Goal: Task Accomplishment & Management: Manage account settings

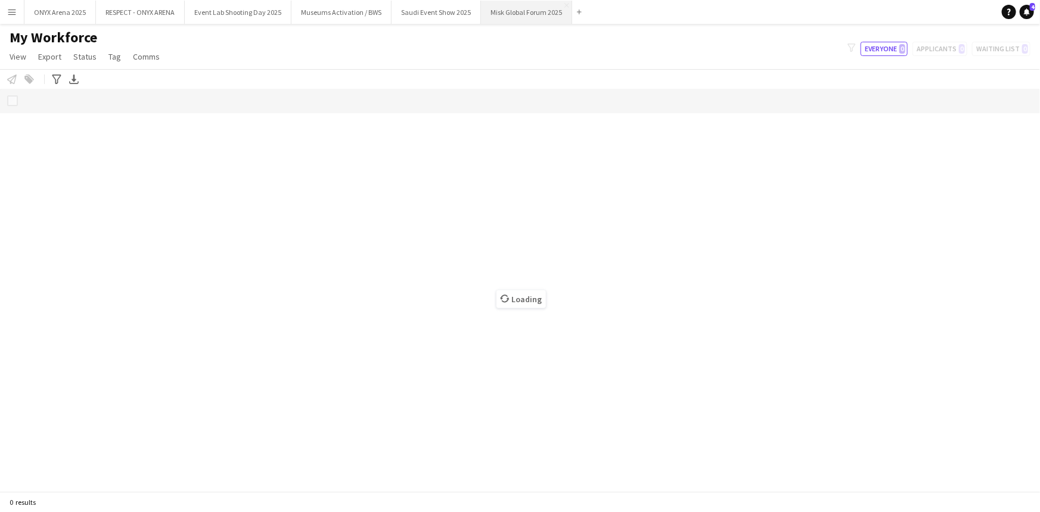
click at [512, 18] on button "Misk Global Forum 2025 Close" at bounding box center [526, 12] width 91 height 23
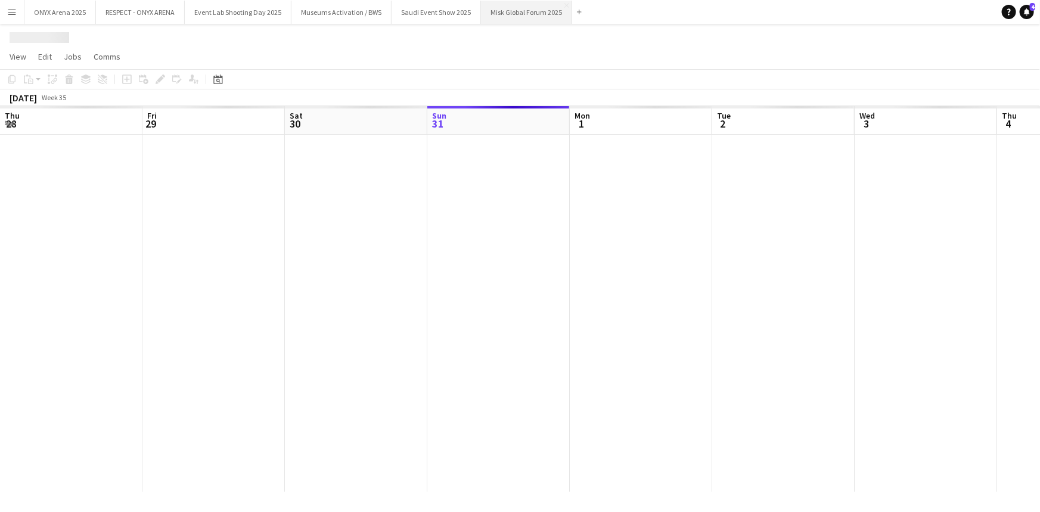
scroll to position [0, 285]
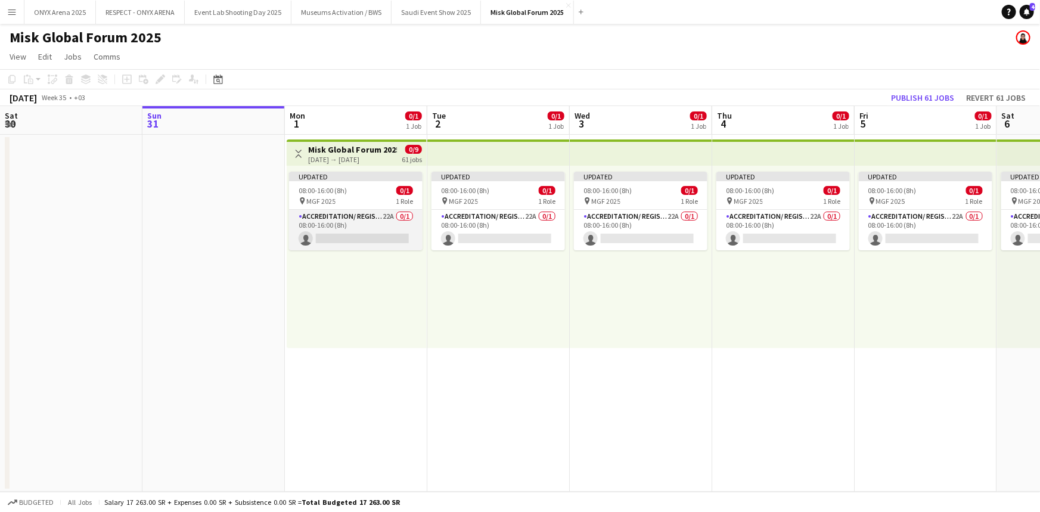
click at [356, 216] on app-card-role "Accreditation/ Registration / Ticketing 22A 0/1 08:00-16:00 (8h) single-neutral…" at bounding box center [355, 230] width 133 height 41
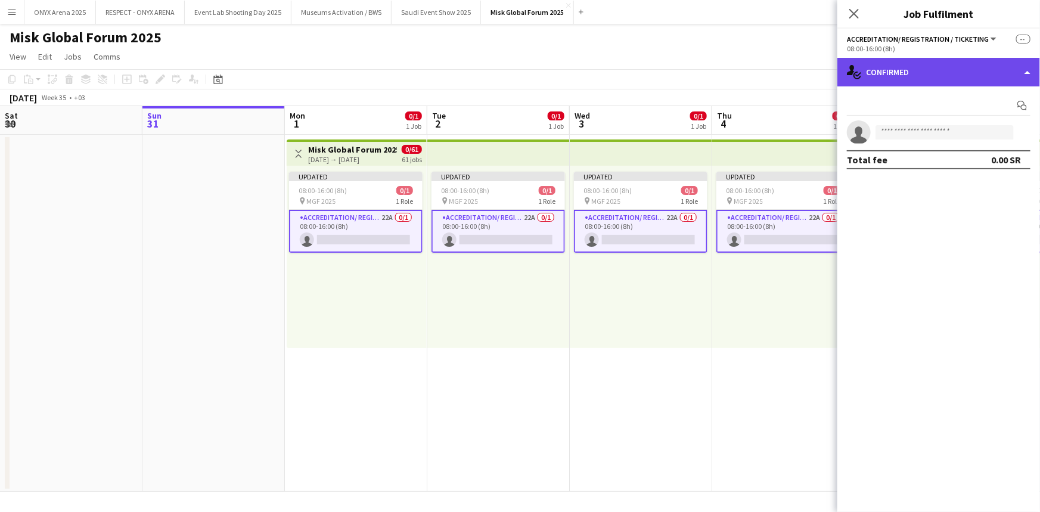
click at [907, 73] on div "single-neutral-actions-check-2 Confirmed" at bounding box center [938, 72] width 203 height 29
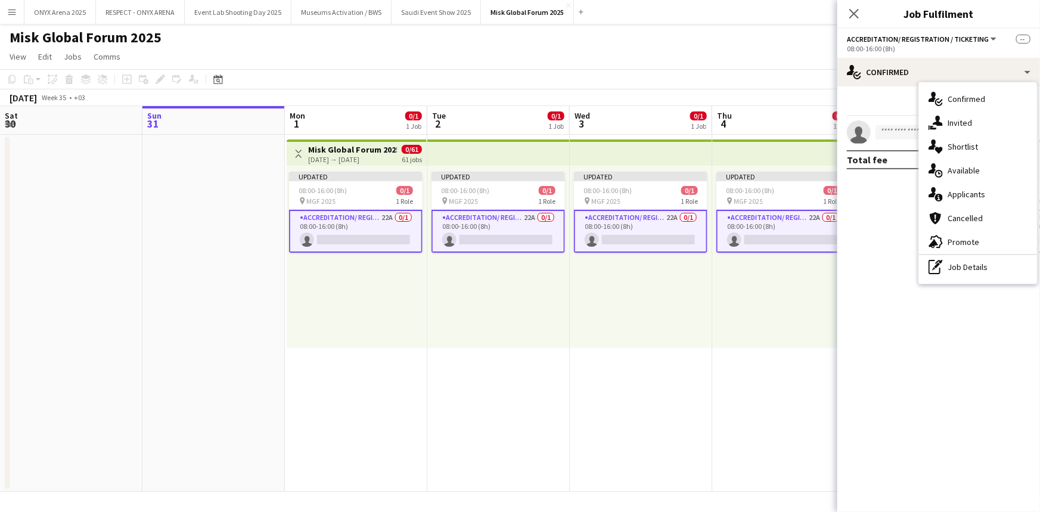
click at [956, 187] on div "single-neutral-actions-information Applicants" at bounding box center [978, 194] width 118 height 24
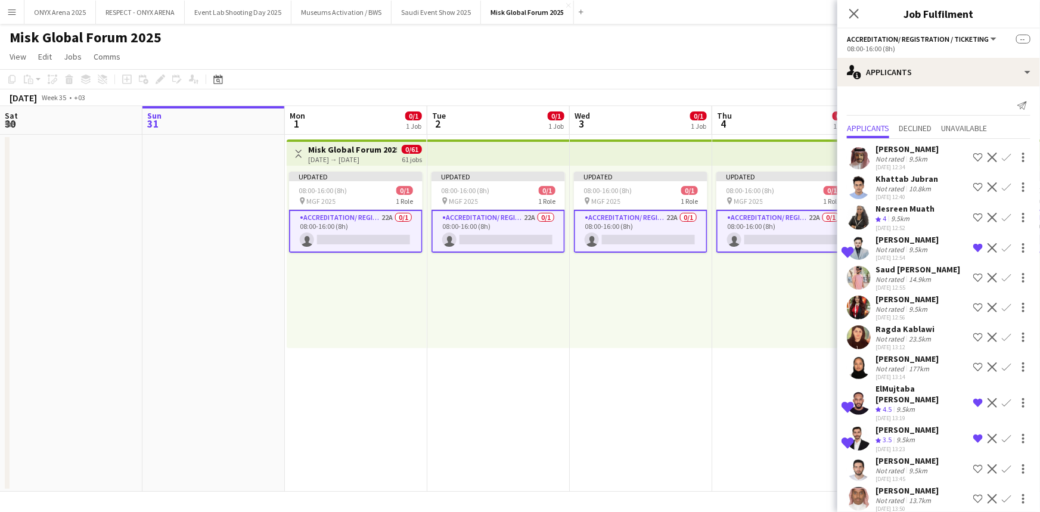
scroll to position [297, 0]
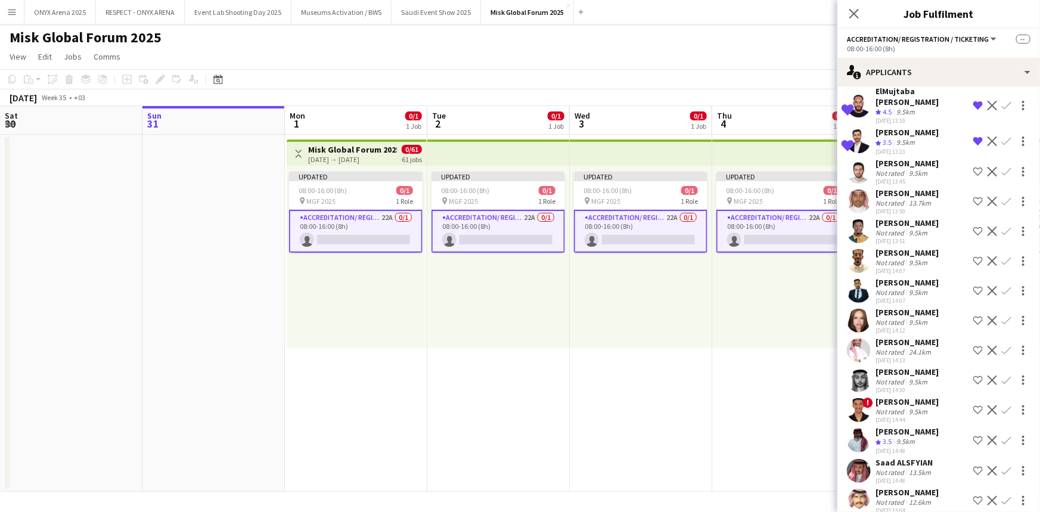
click at [973, 375] on app-icon "Shortlist crew" at bounding box center [978, 380] width 10 height 10
click at [973, 436] on app-icon "Shortlist crew" at bounding box center [978, 441] width 10 height 10
click at [863, 459] on app-user-avatar at bounding box center [859, 471] width 24 height 24
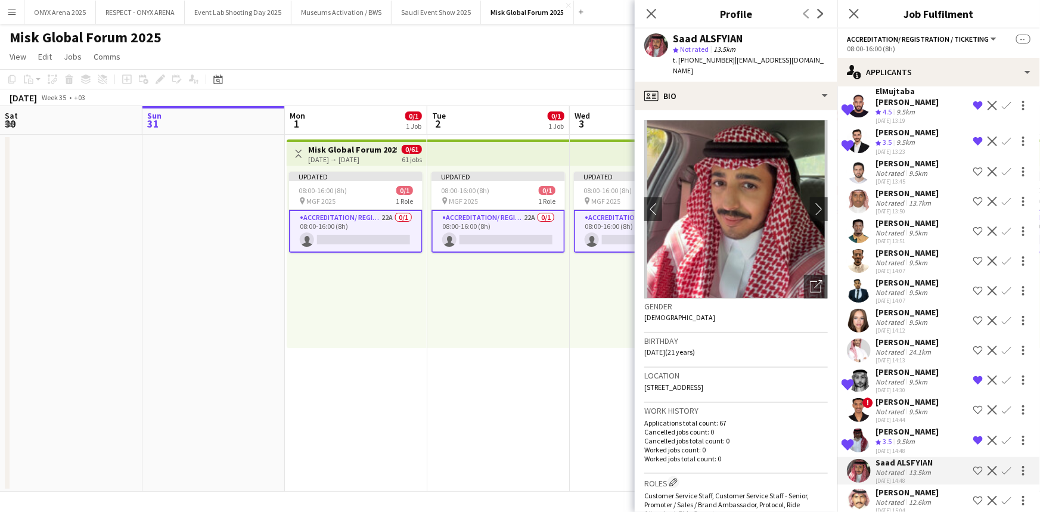
click at [859, 489] on app-user-avatar at bounding box center [859, 501] width 24 height 24
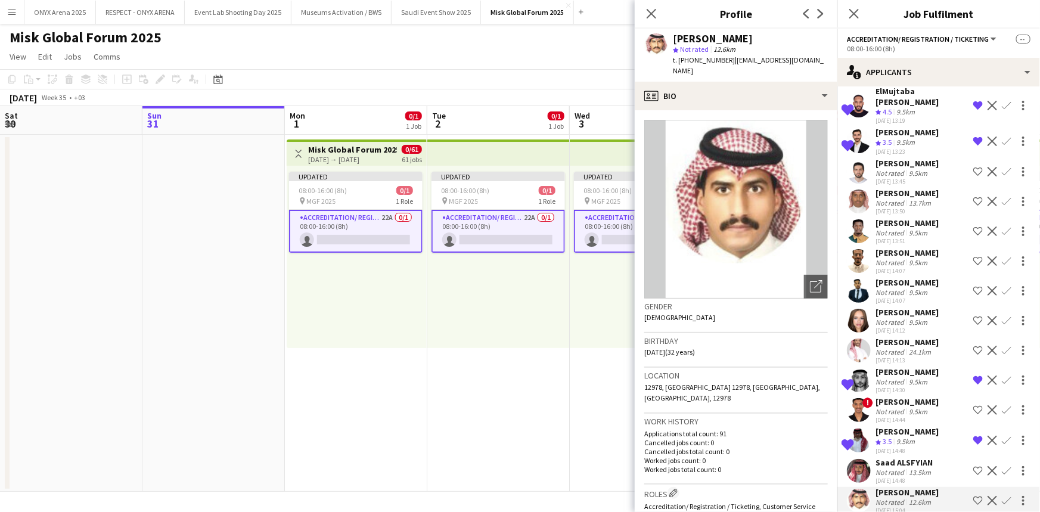
click at [857, 459] on app-user-avatar at bounding box center [859, 471] width 24 height 24
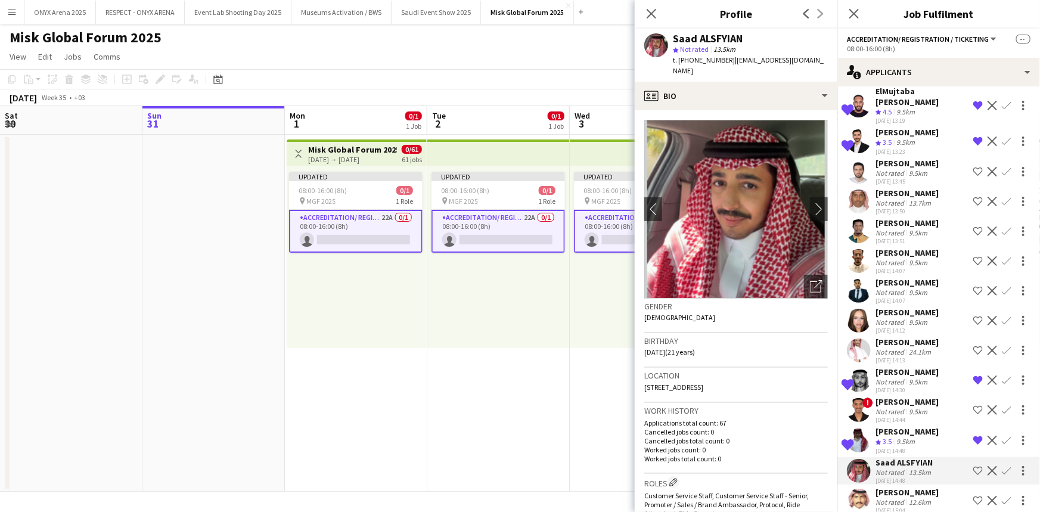
click at [870, 369] on app-user-avatar at bounding box center [859, 380] width 24 height 24
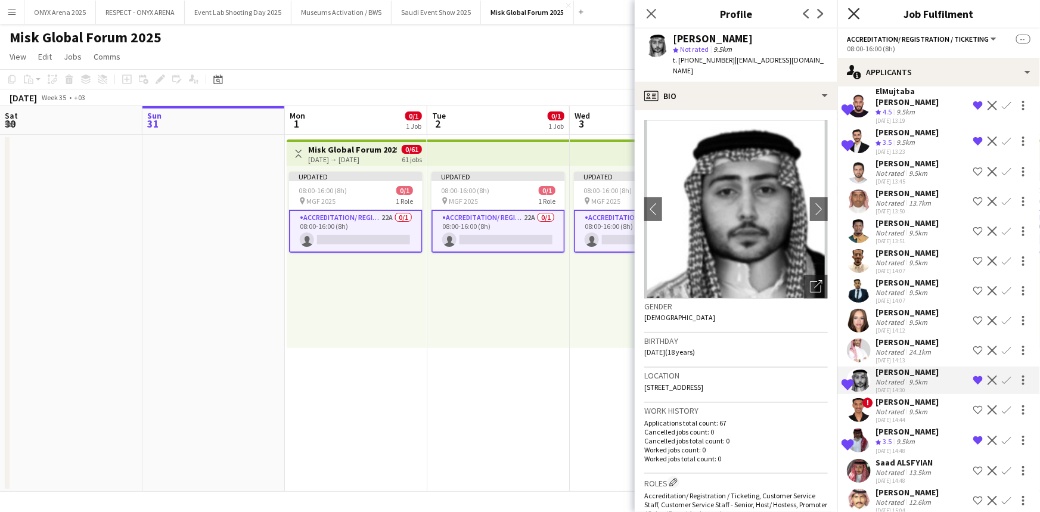
click at [854, 10] on icon "Close pop-in" at bounding box center [853, 13] width 11 height 11
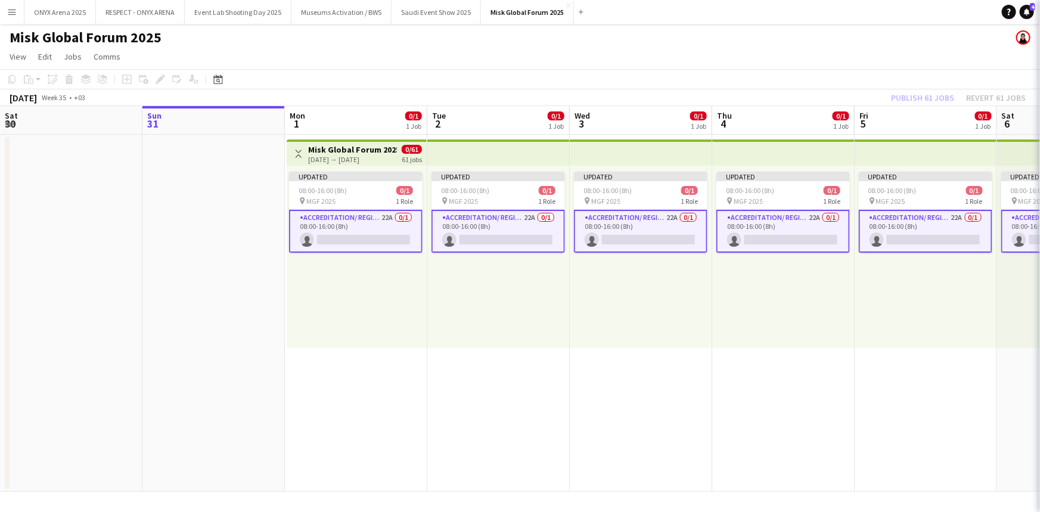
scroll to position [0, 0]
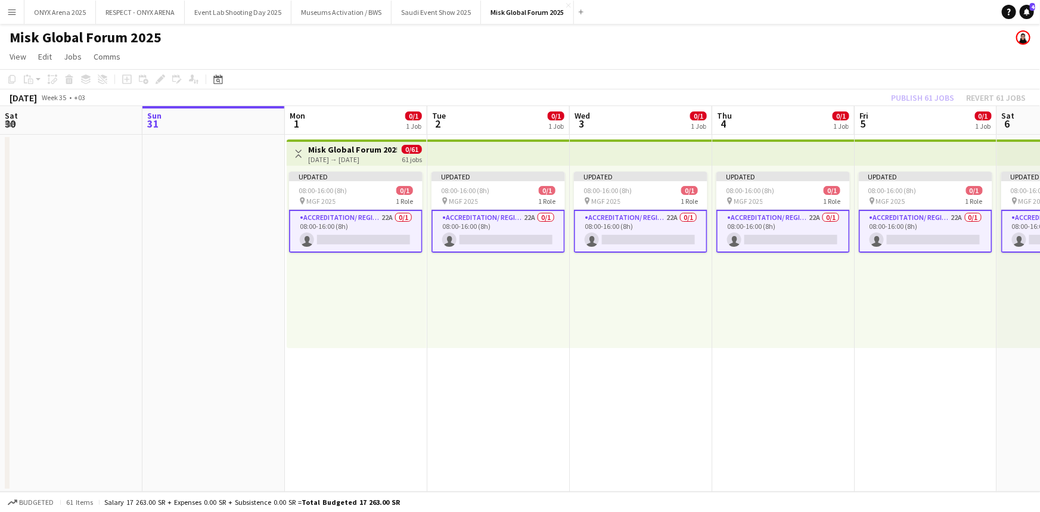
click at [9, 16] on app-icon "Menu" at bounding box center [12, 12] width 10 height 10
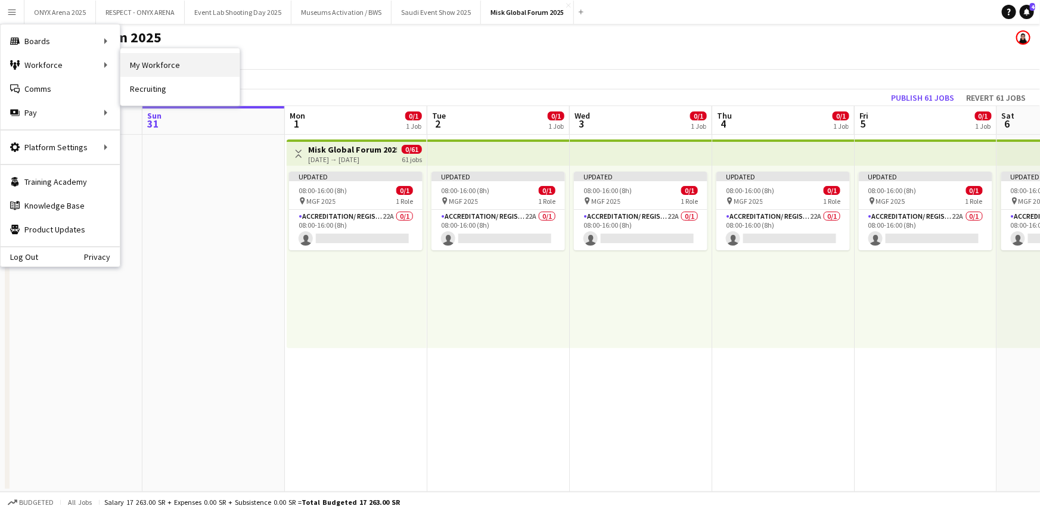
click at [142, 63] on link "My Workforce" at bounding box center [179, 65] width 119 height 24
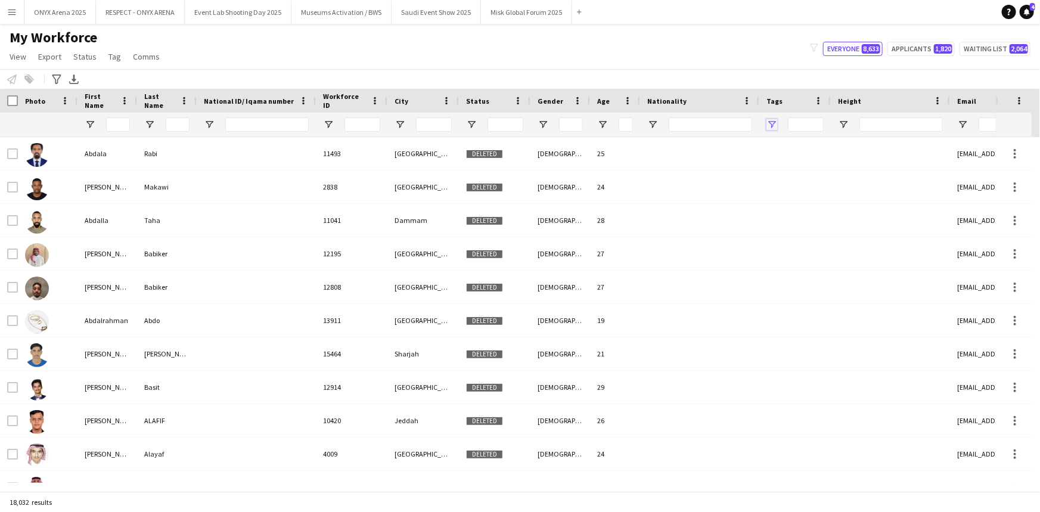
click at [775, 124] on span "Open Filter Menu" at bounding box center [771, 124] width 11 height 11
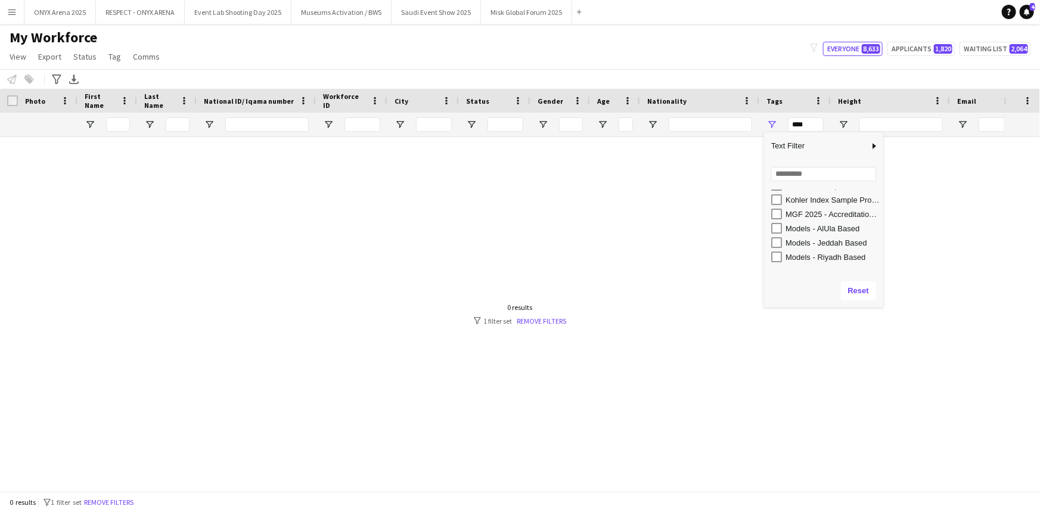
scroll to position [325, 0]
type input "**********"
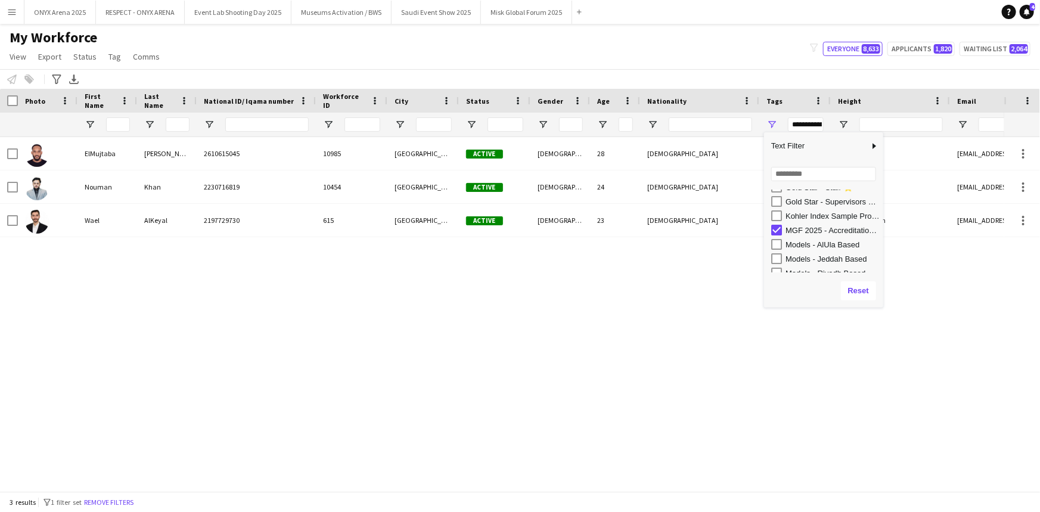
click at [602, 38] on div "My Workforce View Views Default view R4ven New view Update view Delete view Edi…" at bounding box center [520, 49] width 1040 height 41
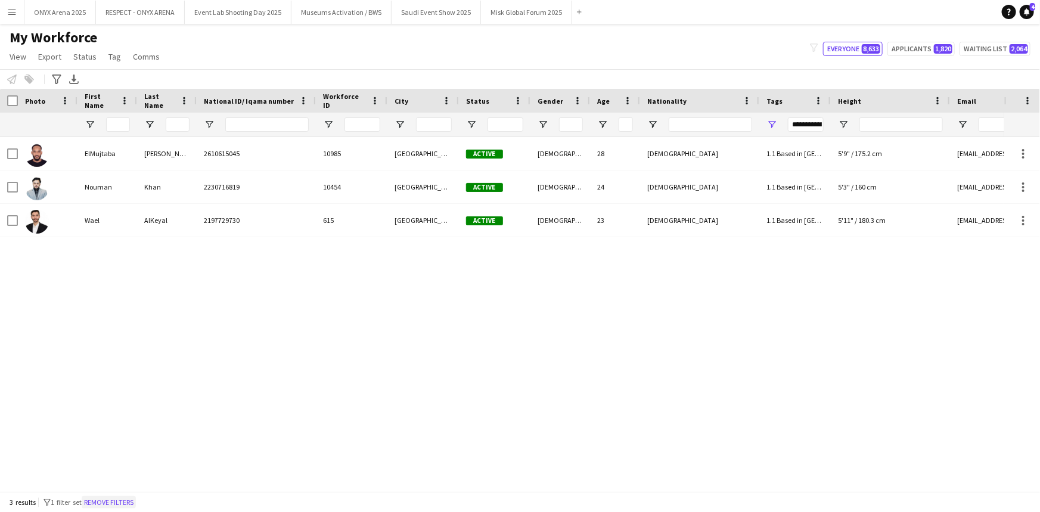
click at [112, 496] on button "Remove filters" at bounding box center [109, 502] width 54 height 13
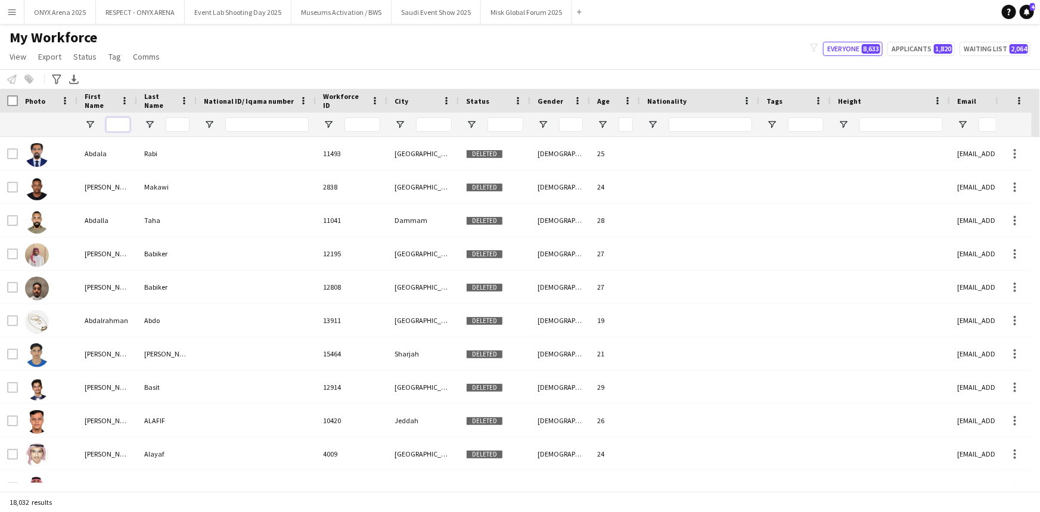
click at [114, 125] on input "First Name Filter Input" at bounding box center [118, 124] width 24 height 14
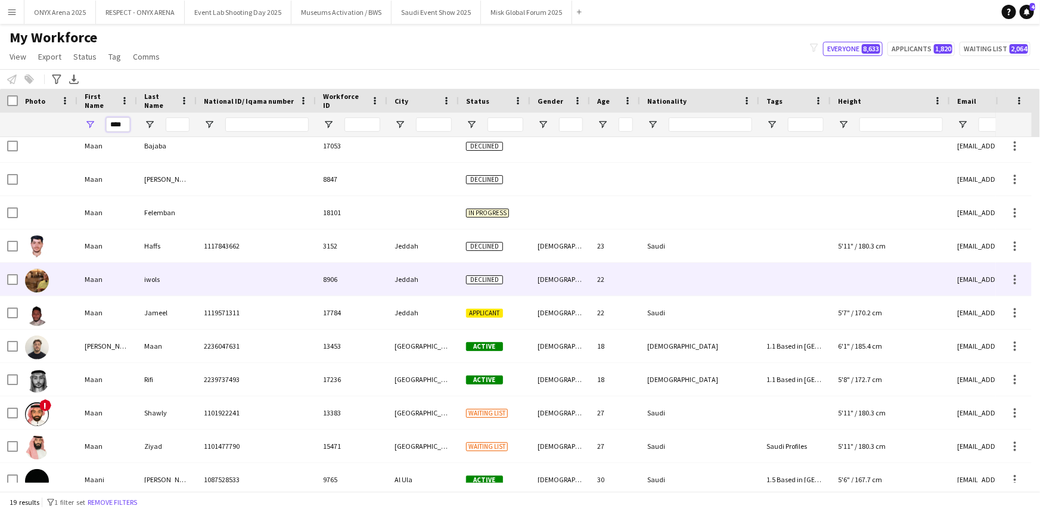
scroll to position [108, 0]
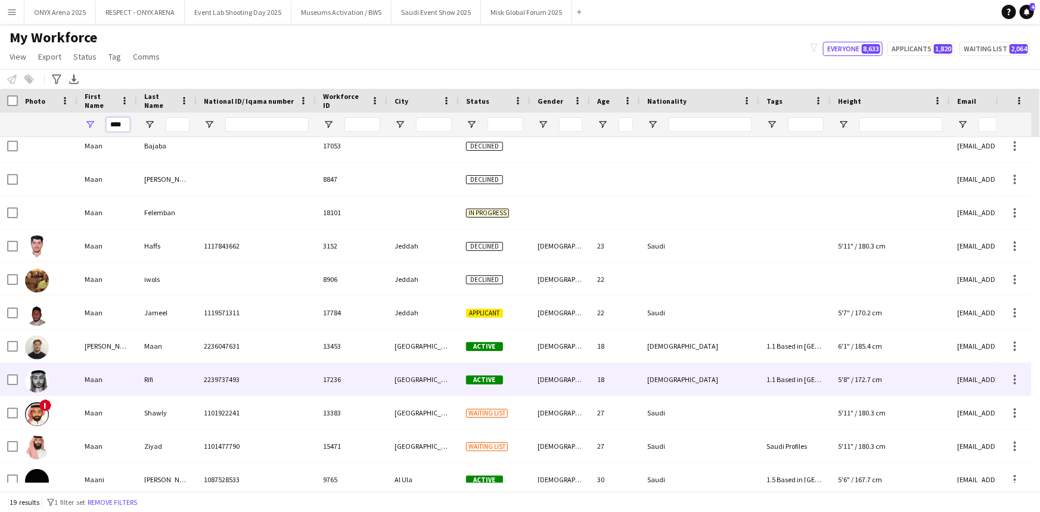
type input "****"
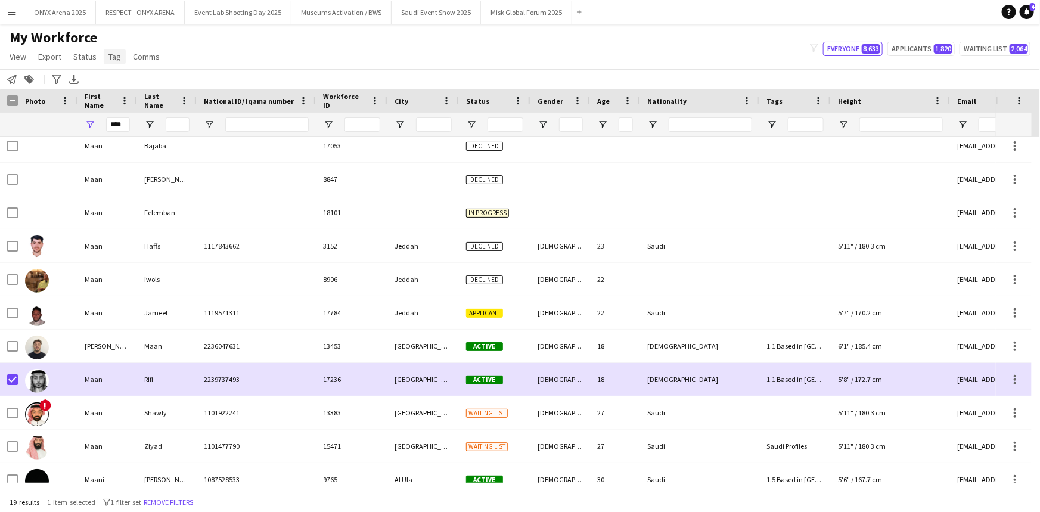
click at [113, 56] on span "Tag" at bounding box center [114, 56] width 13 height 11
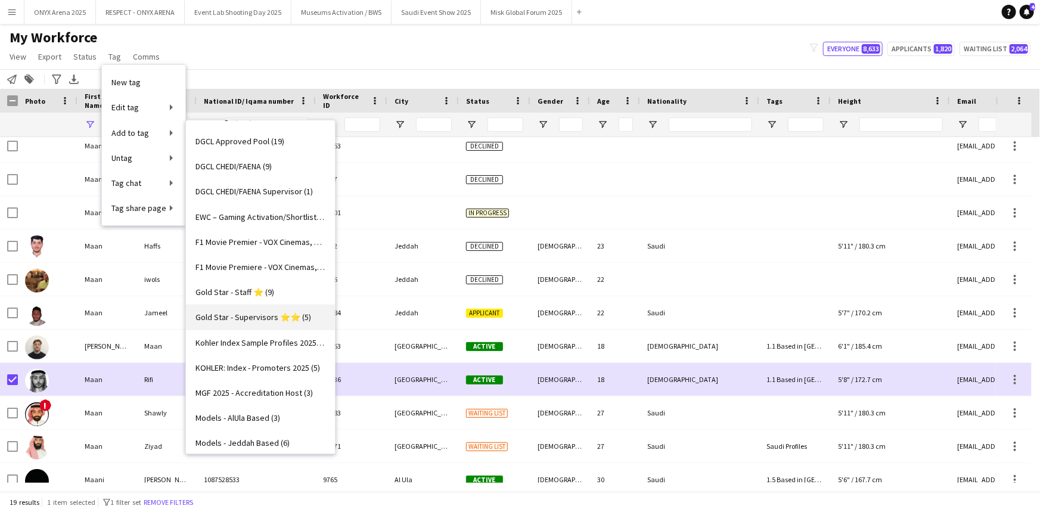
scroll to position [325, 0]
click at [262, 388] on span "MGF 2025 - Accreditation Host (3)" at bounding box center [253, 391] width 117 height 11
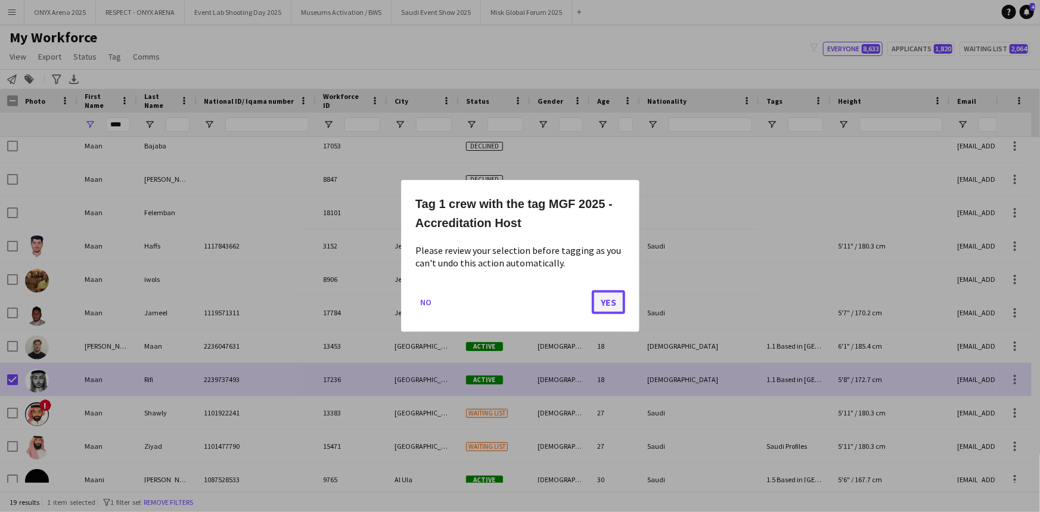
click at [604, 302] on button "Yes" at bounding box center [608, 302] width 33 height 24
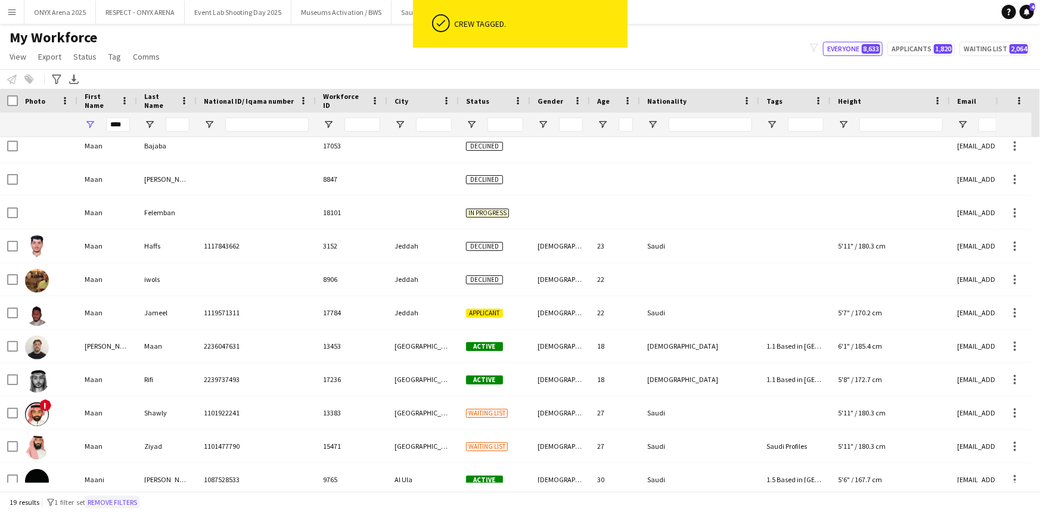
click at [112, 500] on button "Remove filters" at bounding box center [112, 502] width 54 height 13
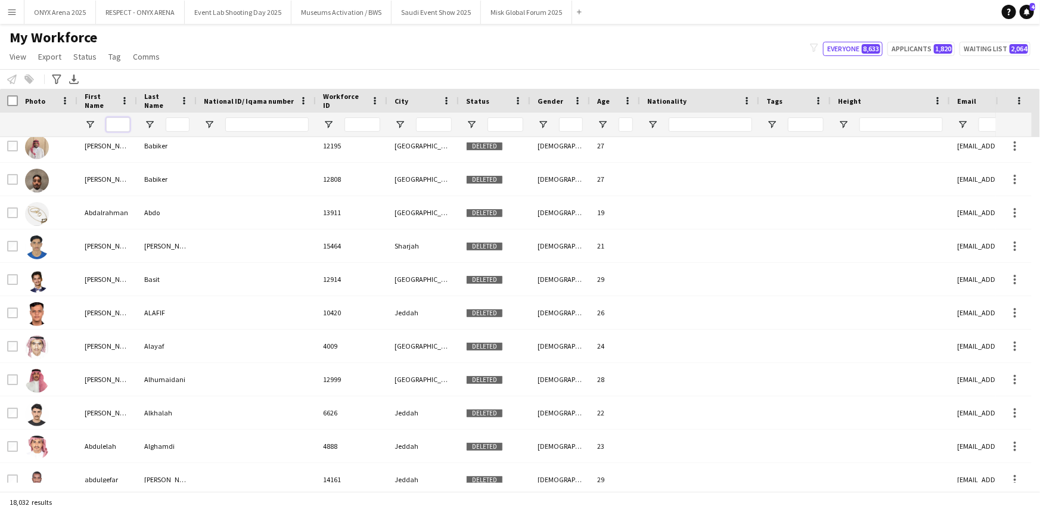
click at [122, 125] on input "First Name Filter Input" at bounding box center [118, 124] width 24 height 14
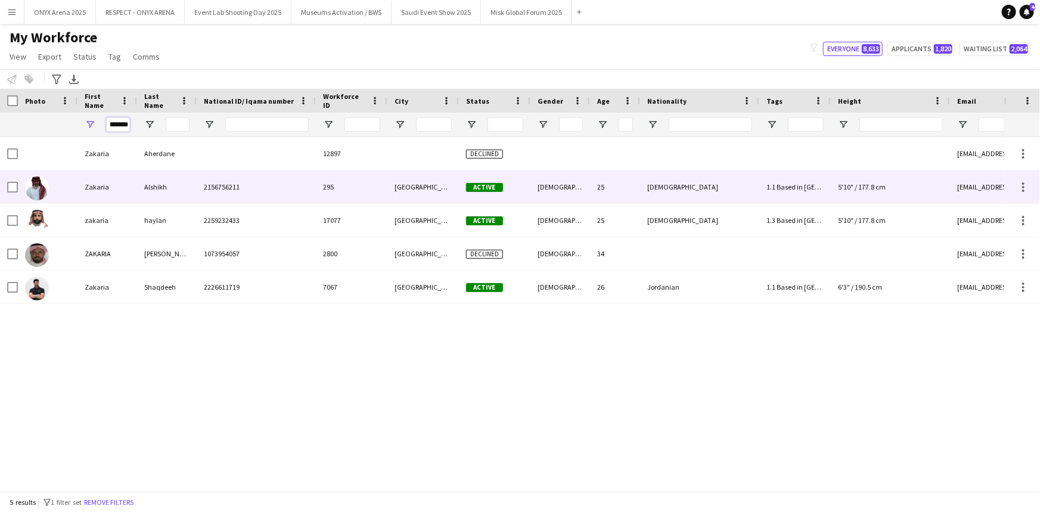
type input "*******"
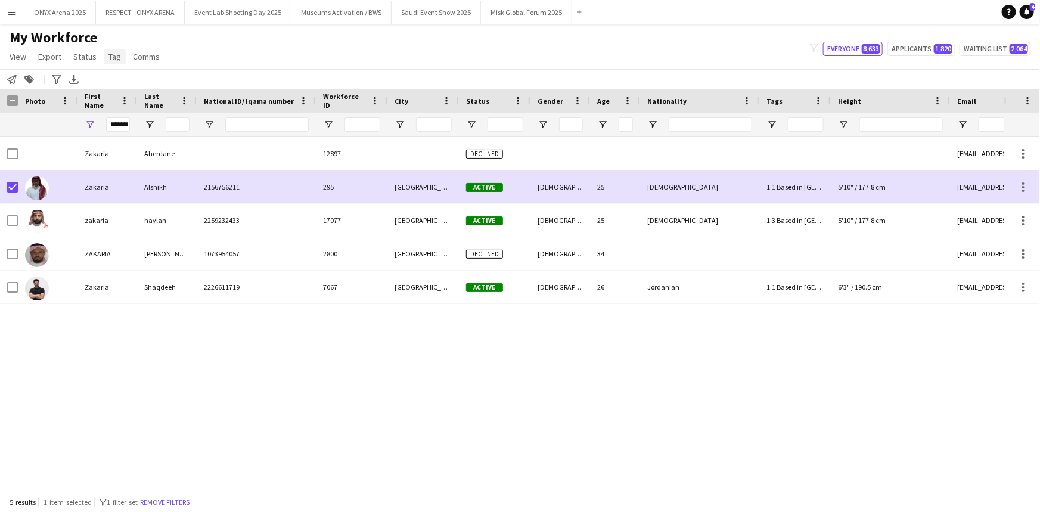
click at [105, 54] on link "Tag" at bounding box center [115, 56] width 22 height 15
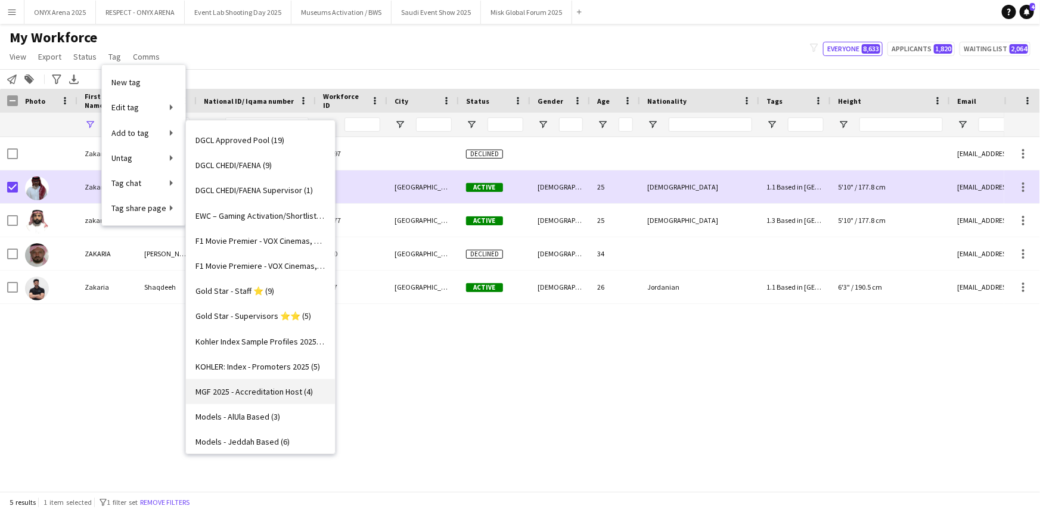
click at [241, 398] on link "MGF 2025 - Accreditation Host (4)" at bounding box center [260, 391] width 149 height 25
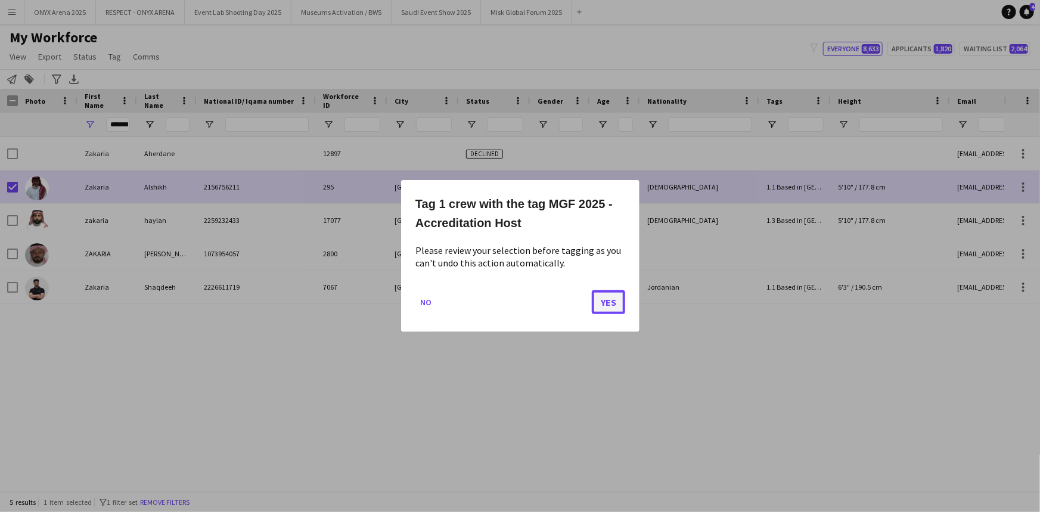
click at [598, 307] on button "Yes" at bounding box center [608, 302] width 33 height 24
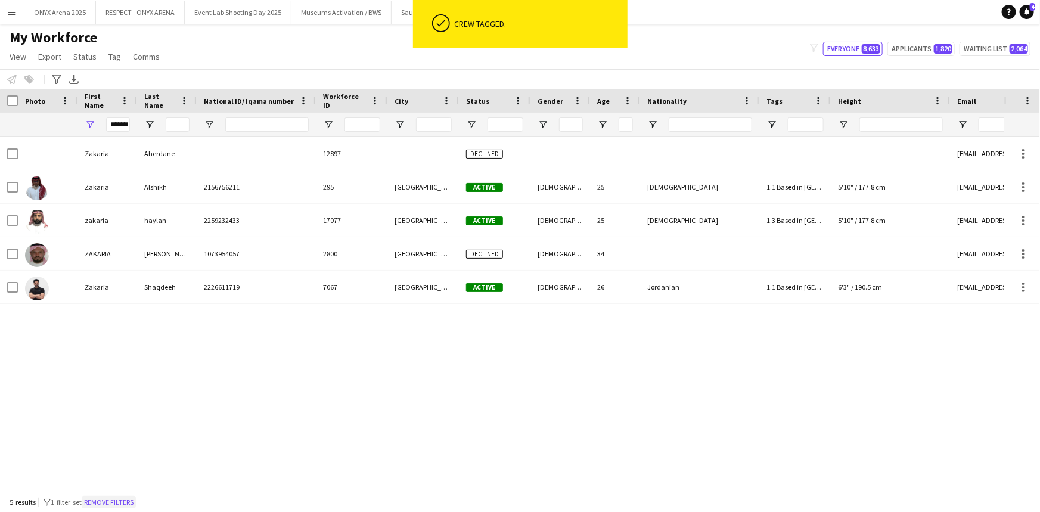
click at [134, 502] on button "Remove filters" at bounding box center [109, 502] width 54 height 13
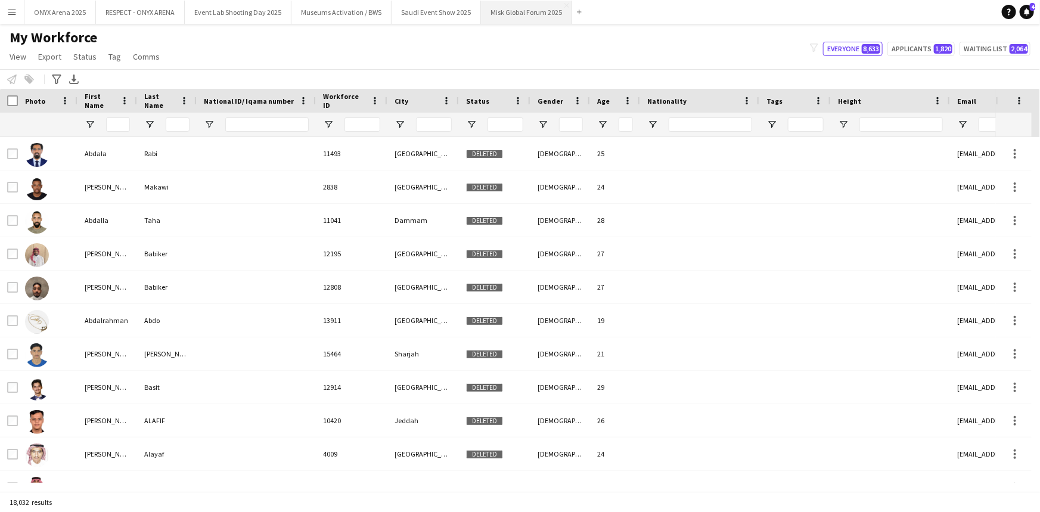
click at [538, 10] on button "Misk Global Forum 2025 Close" at bounding box center [526, 12] width 91 height 23
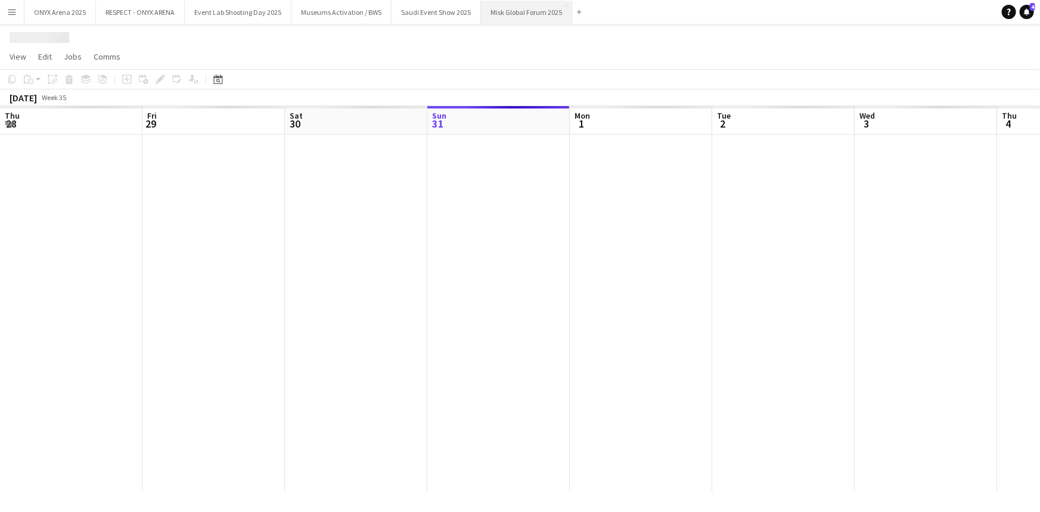
scroll to position [0, 285]
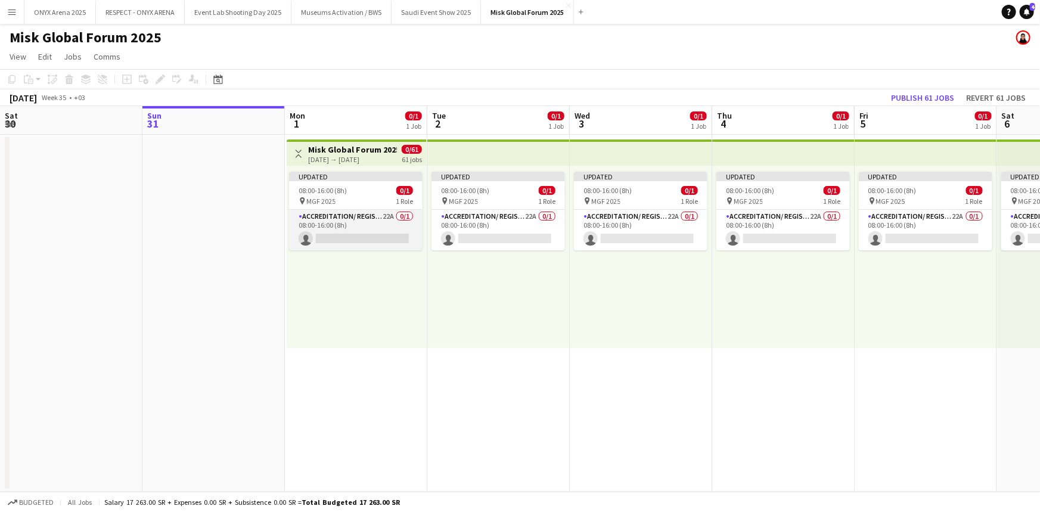
click at [344, 219] on app-card-role "Accreditation/ Registration / Ticketing 22A 0/1 08:00-16:00 (8h) single-neutral…" at bounding box center [355, 230] width 133 height 41
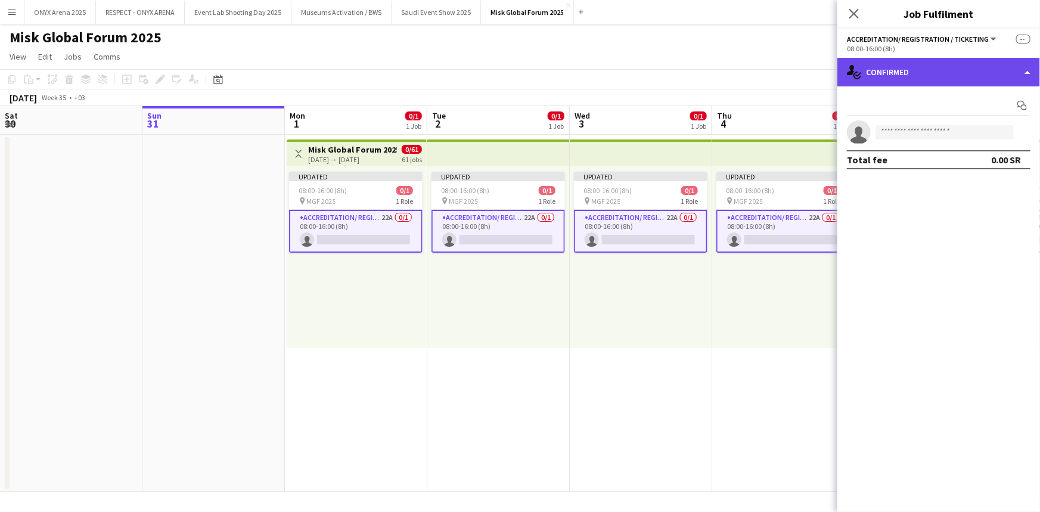
click at [924, 63] on div "single-neutral-actions-check-2 Confirmed" at bounding box center [938, 72] width 203 height 29
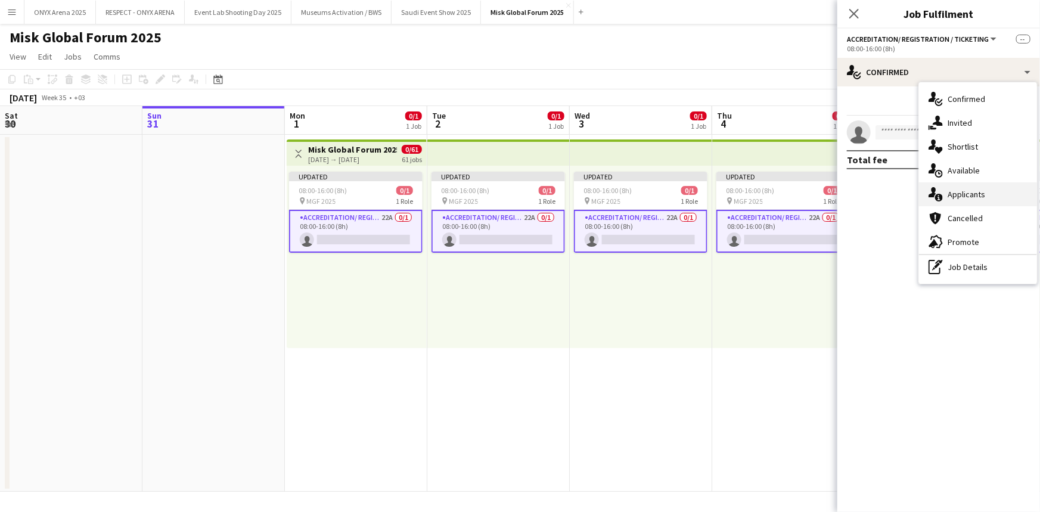
click at [965, 191] on div "single-neutral-actions-information Applicants" at bounding box center [978, 194] width 118 height 24
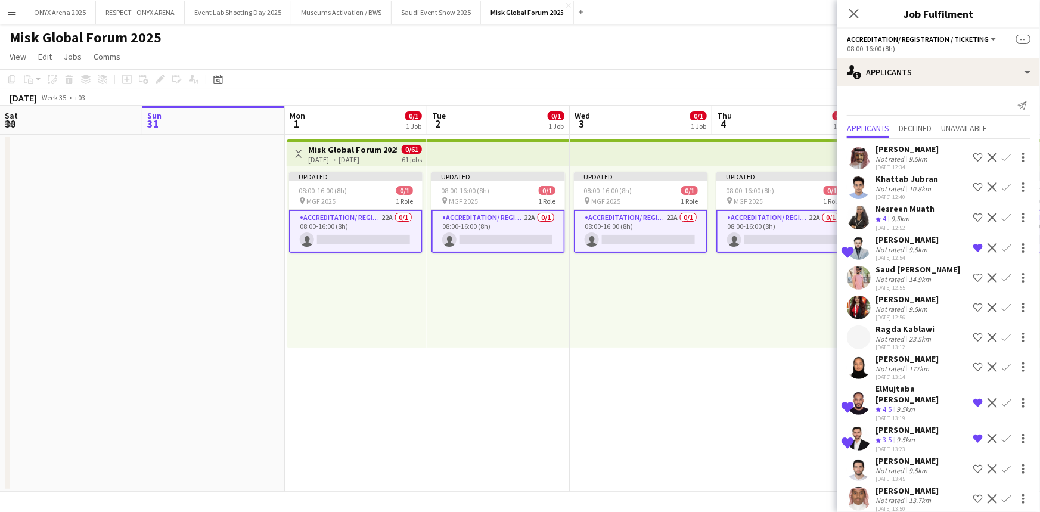
click at [858, 194] on app-user-avatar at bounding box center [859, 187] width 24 height 24
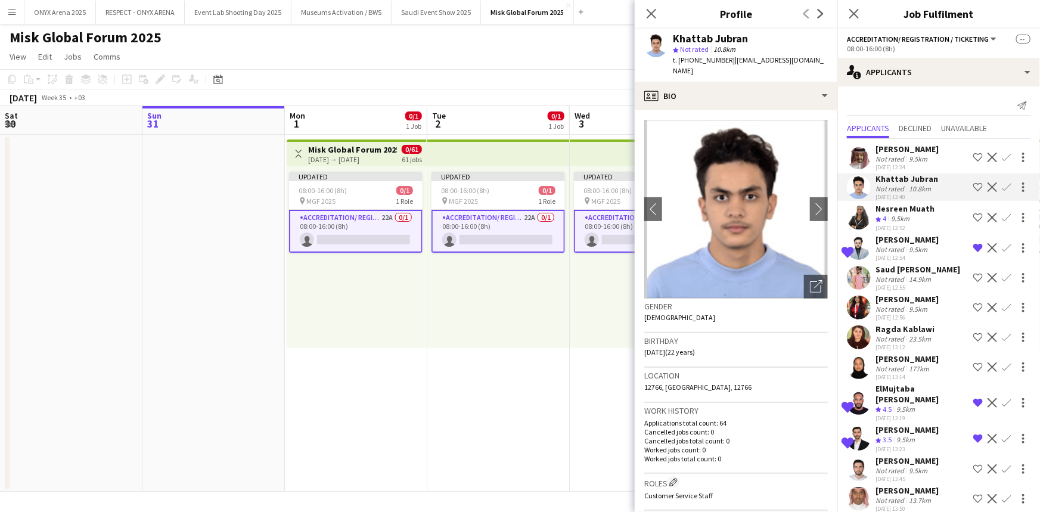
click at [869, 153] on app-user-avatar at bounding box center [859, 157] width 24 height 24
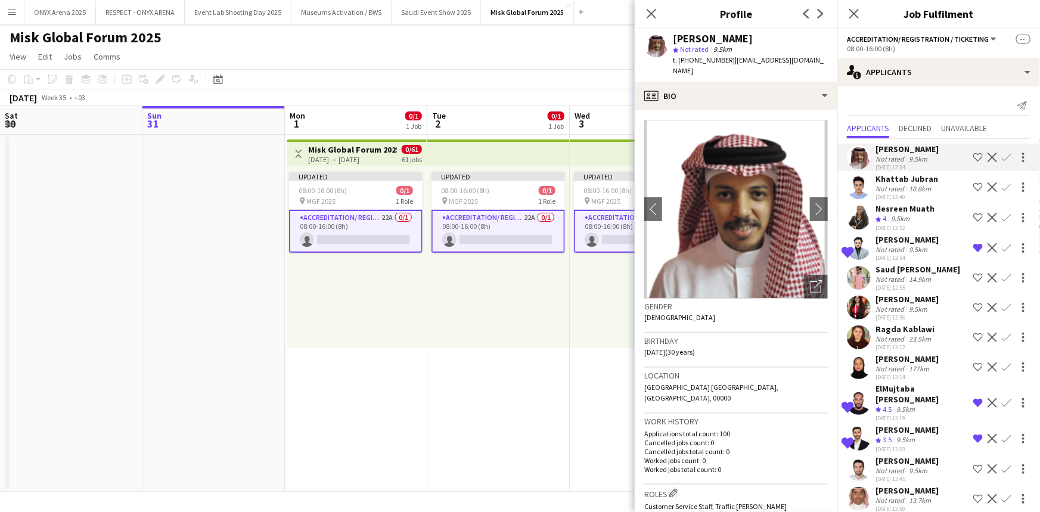
click at [874, 210] on div "Nesreen Muath Crew rating 4 9.5km 31-08-2025 12:52 Shortlist crew Decline Confi…" at bounding box center [938, 217] width 203 height 29
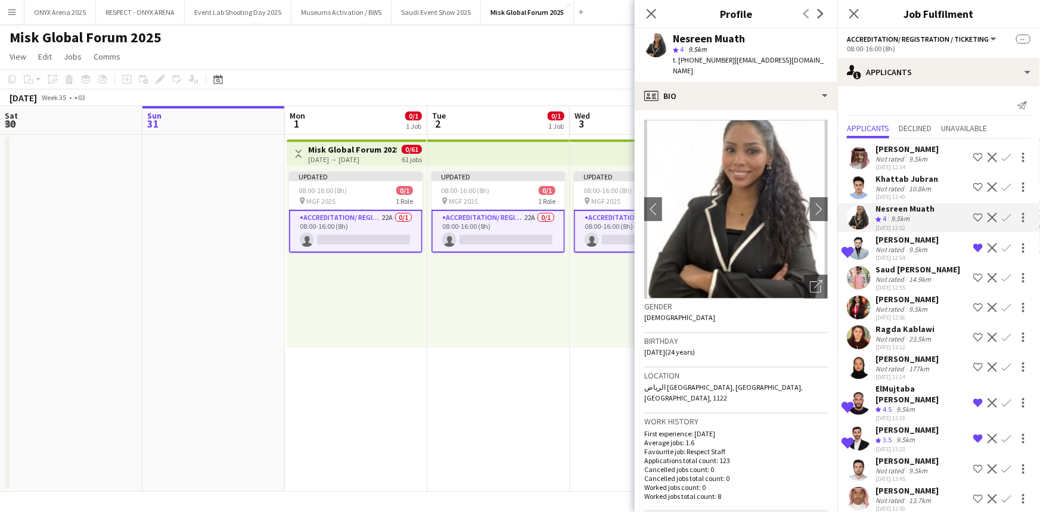
click at [879, 275] on div "Not rated" at bounding box center [890, 279] width 31 height 9
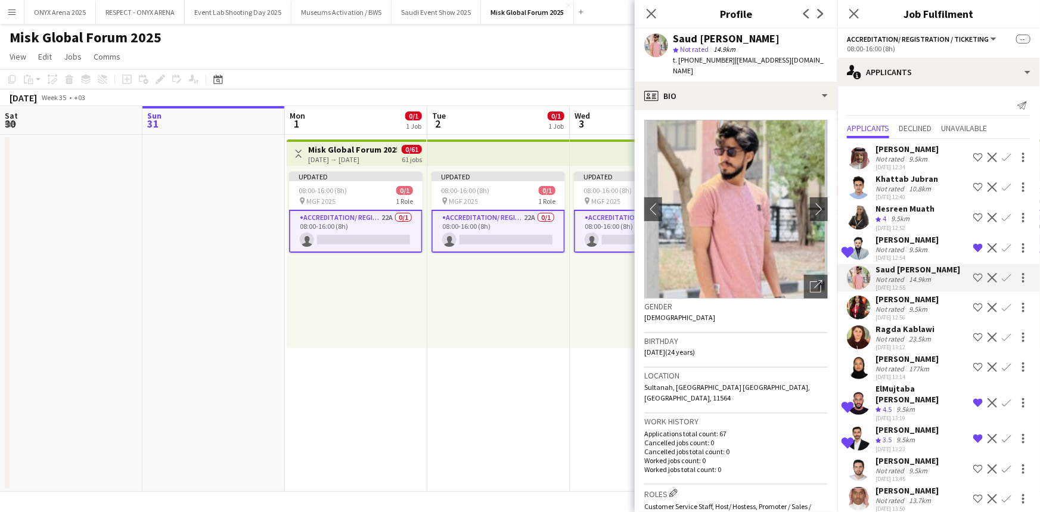
click at [876, 313] on div "[DATE] 12:56" at bounding box center [906, 317] width 63 height 8
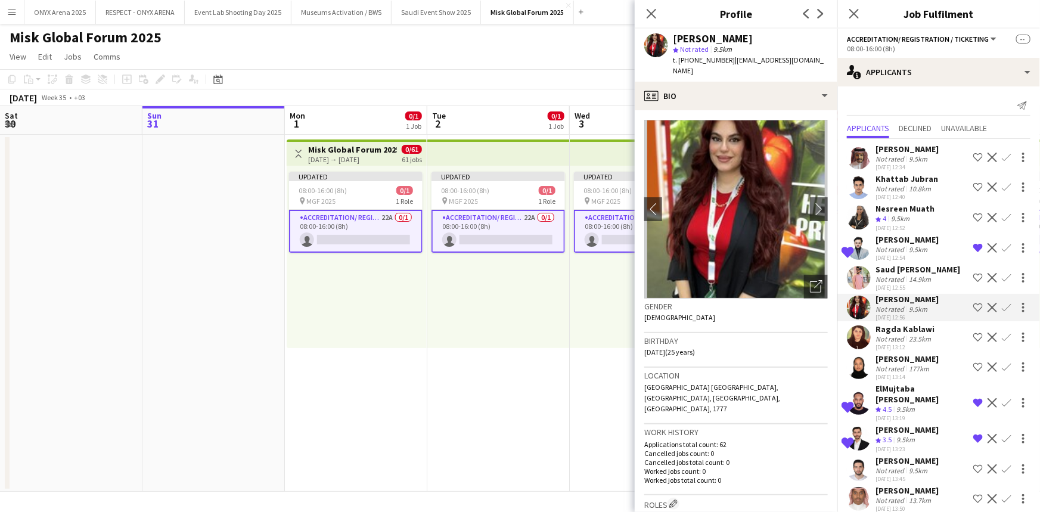
click at [882, 334] on div "Not rated" at bounding box center [890, 338] width 31 height 9
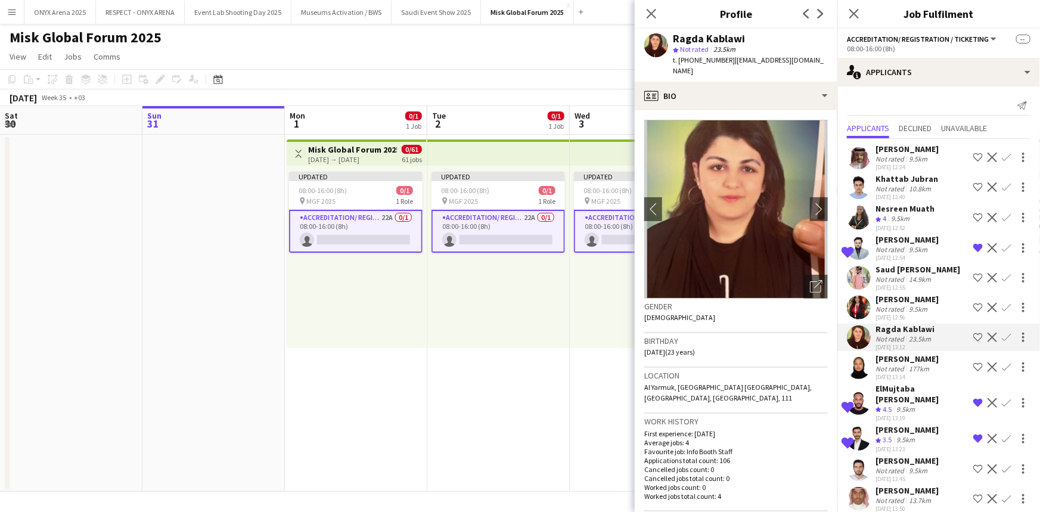
click at [888, 357] on div "[PERSON_NAME]" at bounding box center [906, 358] width 63 height 11
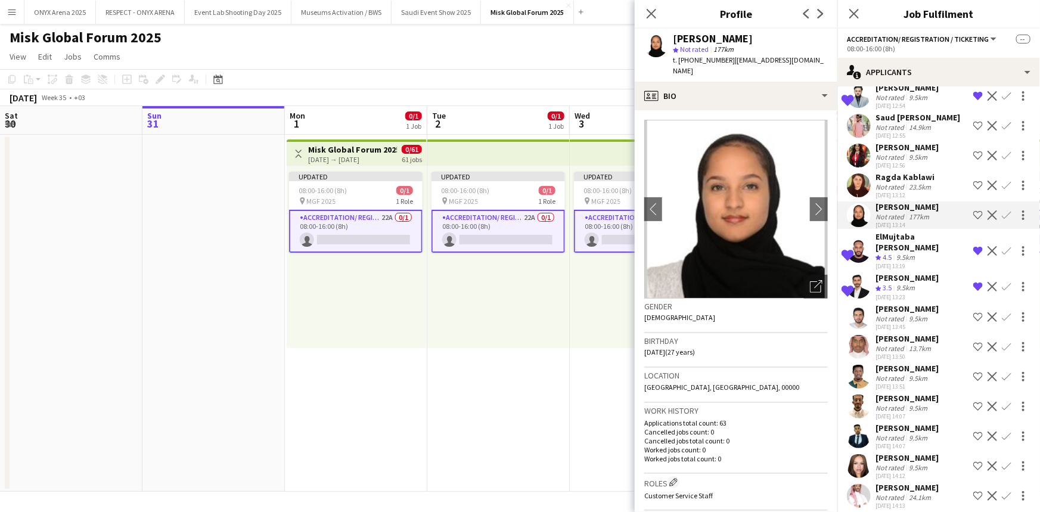
scroll to position [162, 0]
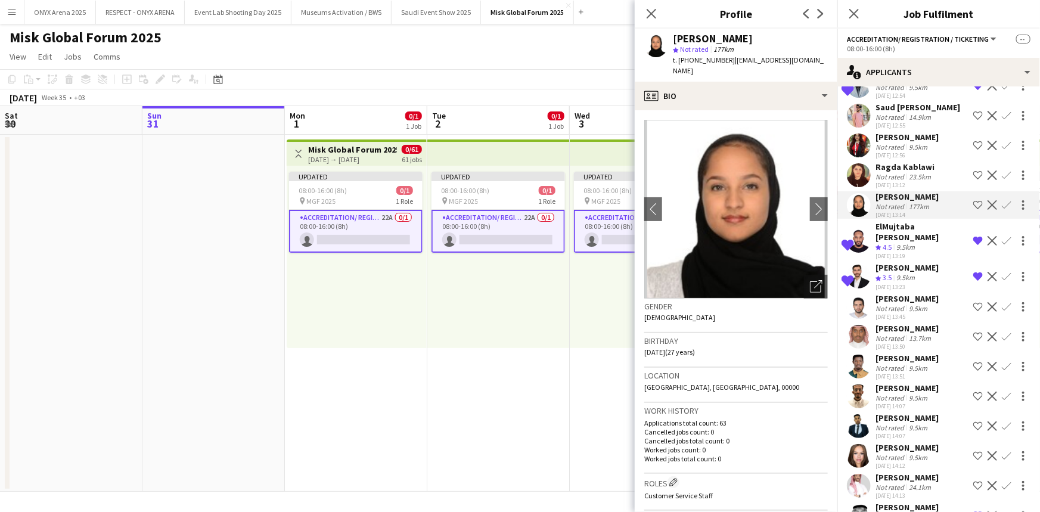
click at [895, 293] on div "[PERSON_NAME]" at bounding box center [906, 298] width 63 height 11
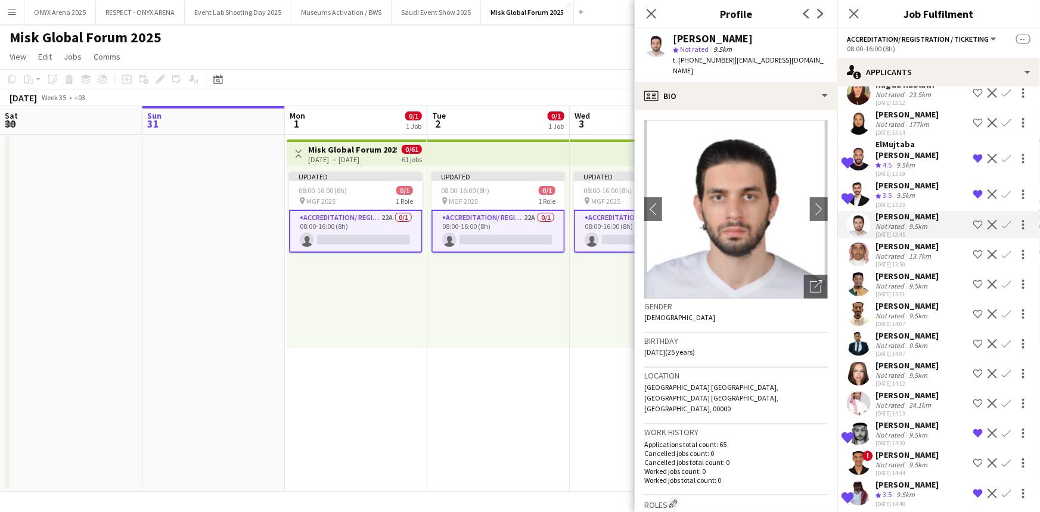
scroll to position [271, 0]
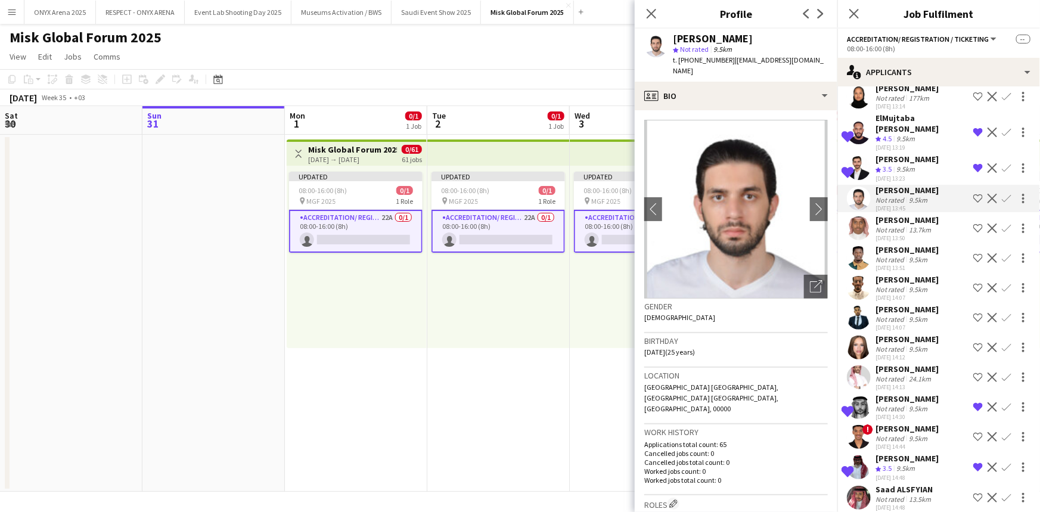
click at [863, 339] on app-user-avatar at bounding box center [859, 347] width 24 height 24
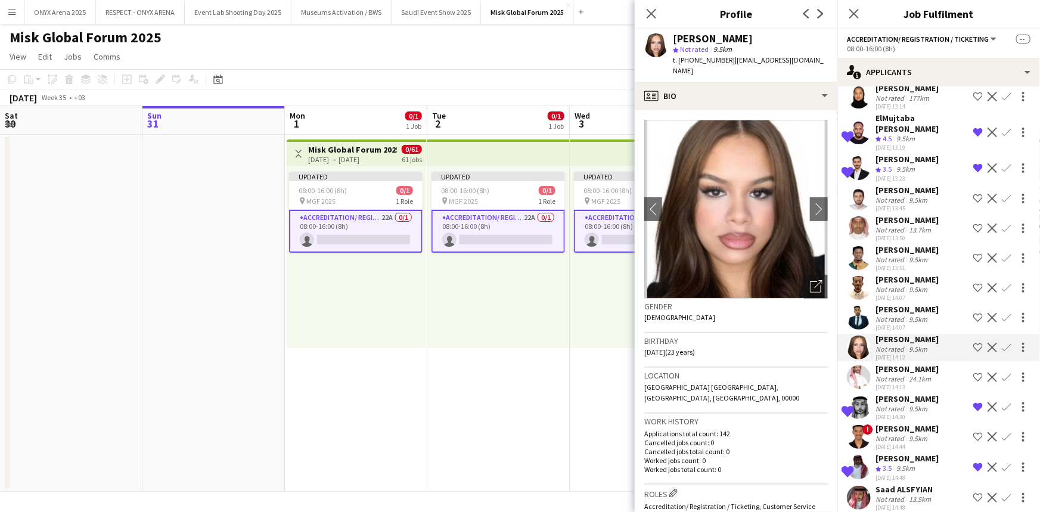
click at [859, 307] on app-user-avatar at bounding box center [859, 318] width 24 height 24
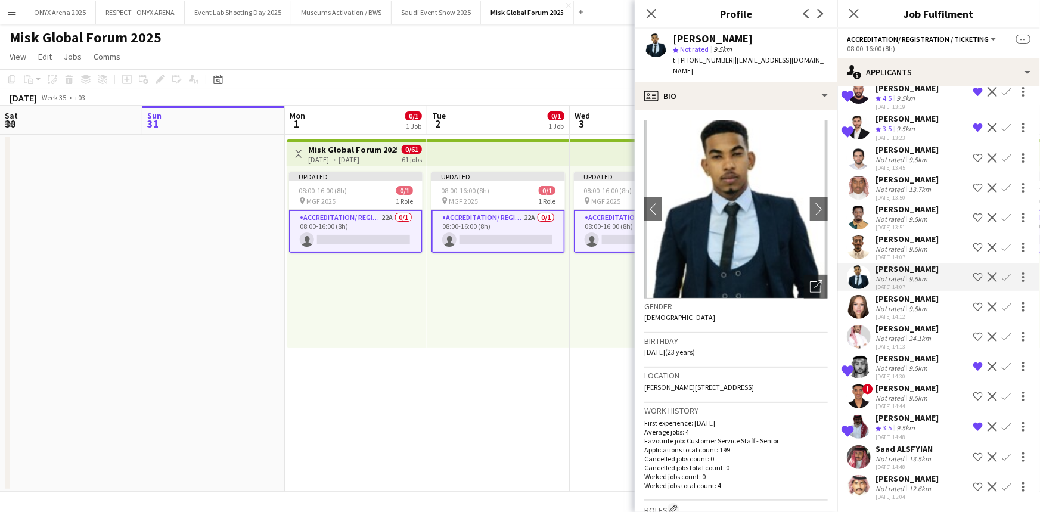
scroll to position [329, 0]
click at [863, 475] on app-user-avatar at bounding box center [859, 487] width 24 height 24
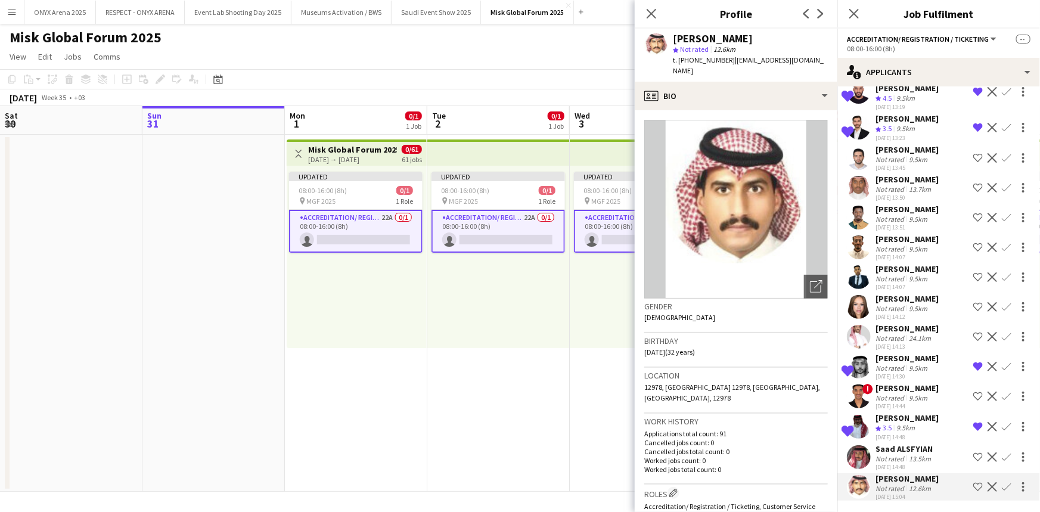
click at [864, 384] on app-user-avatar at bounding box center [859, 396] width 24 height 24
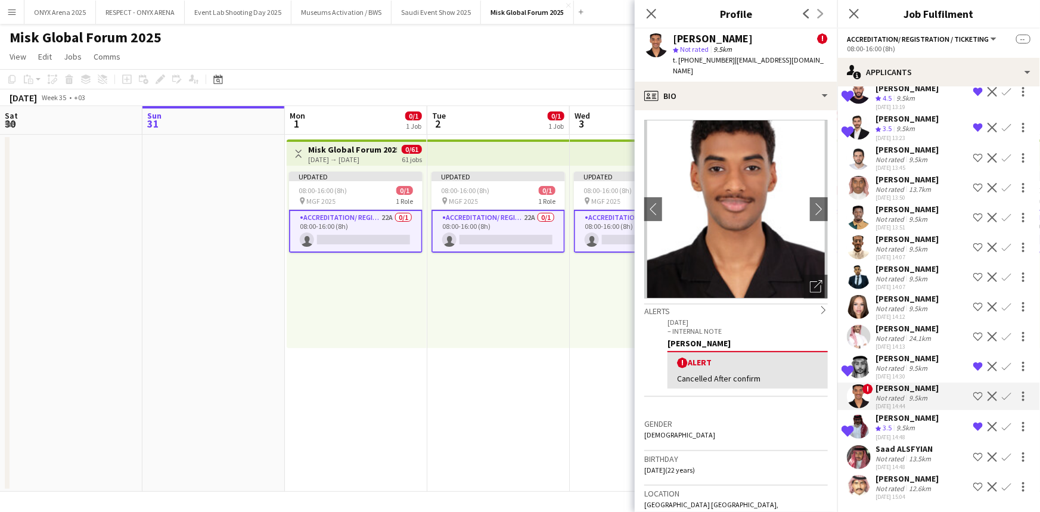
click at [858, 355] on app-user-avatar at bounding box center [859, 367] width 24 height 24
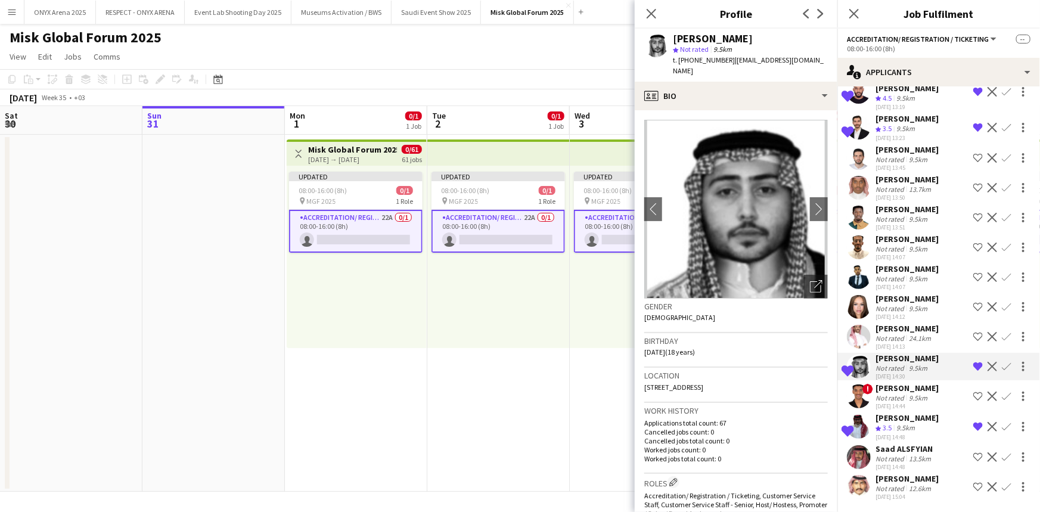
click at [858, 325] on app-user-avatar at bounding box center [859, 337] width 24 height 24
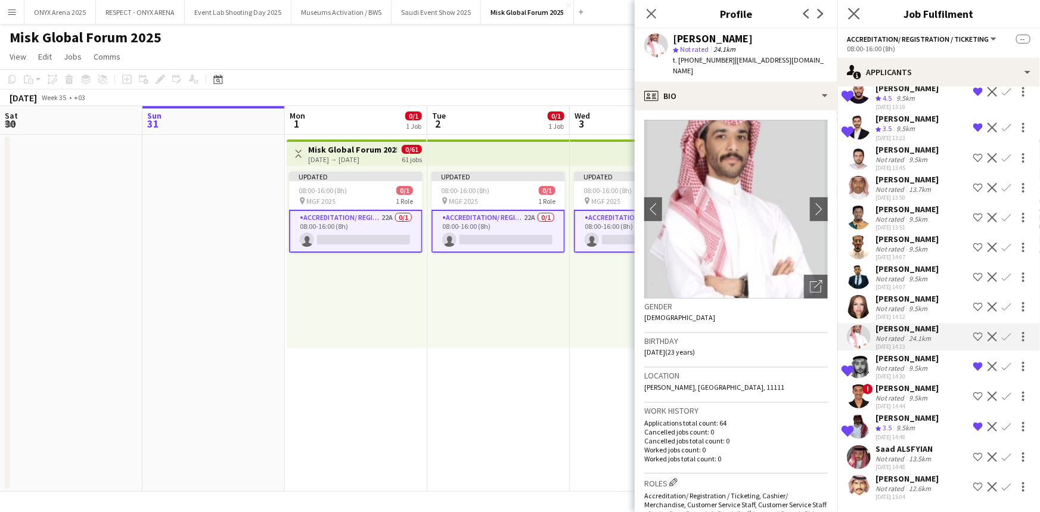
click at [854, 8] on icon "Close pop-in" at bounding box center [853, 13] width 11 height 11
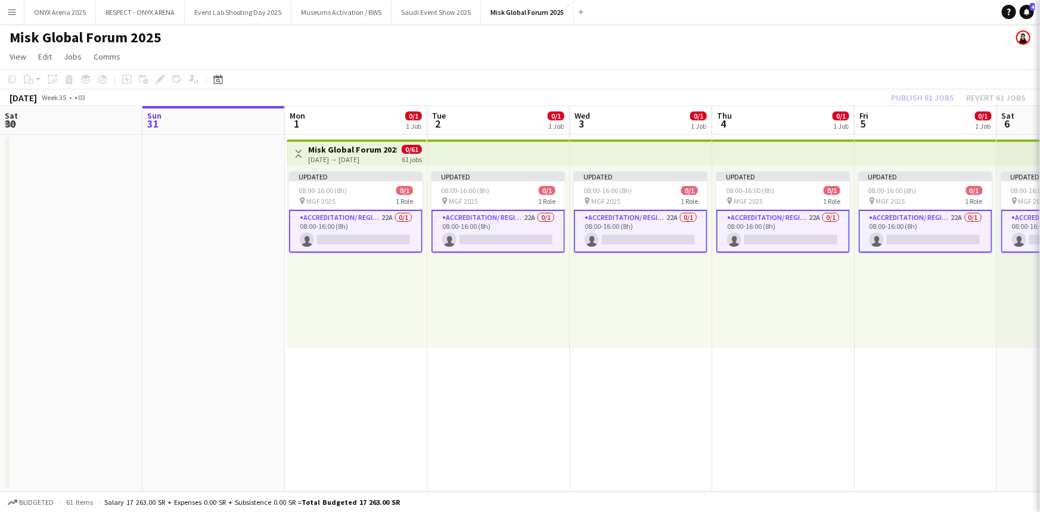
scroll to position [0, 0]
click at [11, 8] on app-icon "Menu" at bounding box center [12, 12] width 10 height 10
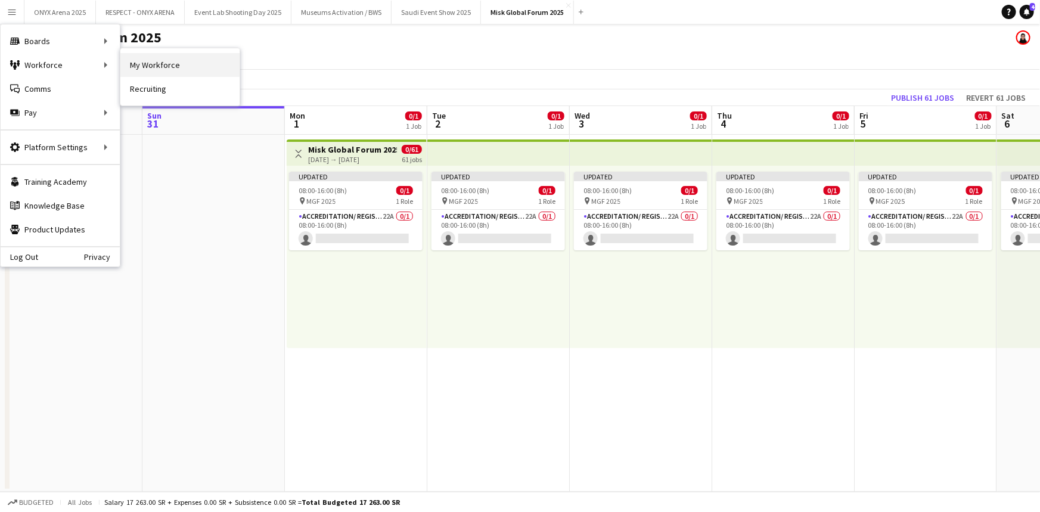
click at [147, 73] on link "My Workforce" at bounding box center [179, 65] width 119 height 24
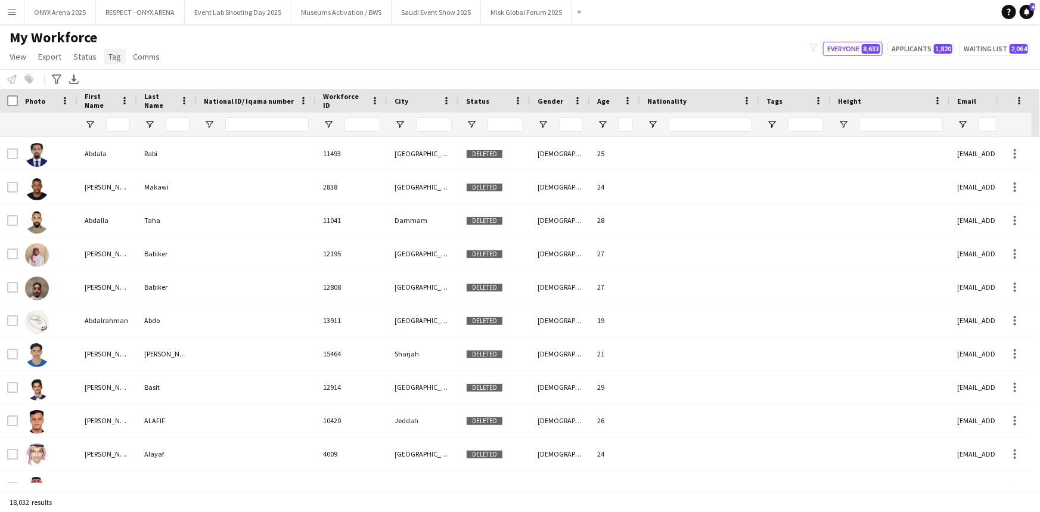
click at [109, 56] on span "Tag" at bounding box center [114, 56] width 13 height 11
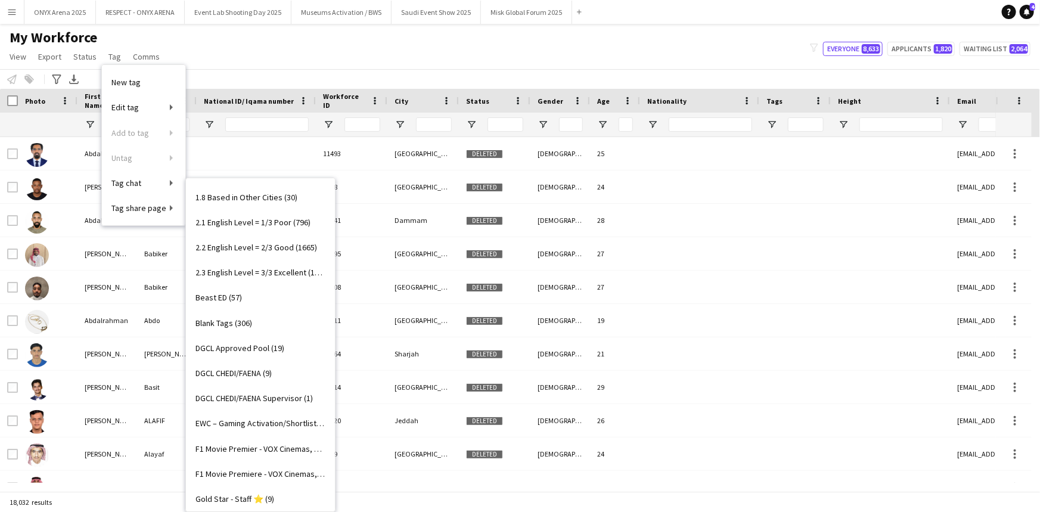
scroll to position [271, 0]
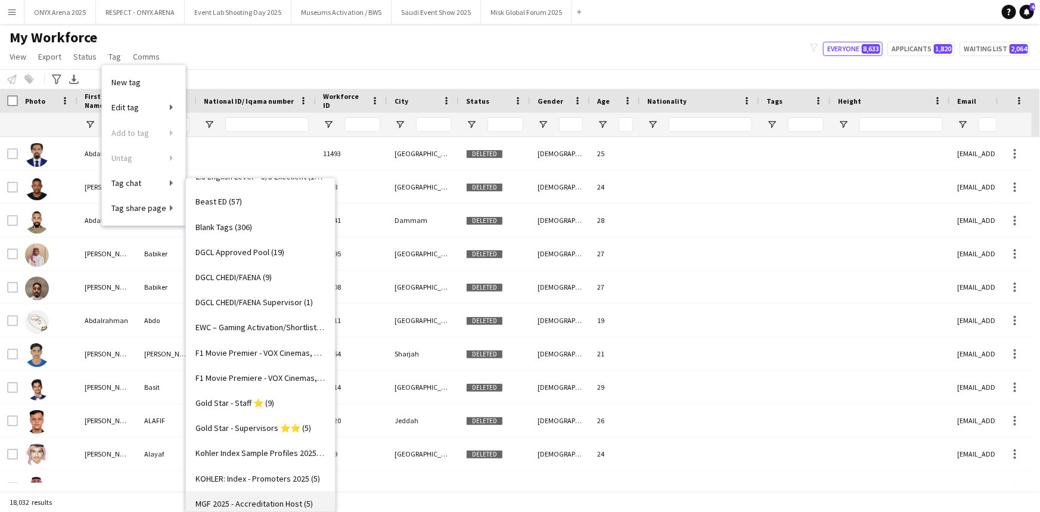
click at [245, 503] on span "MGF 2025 - Accreditation Host (5)" at bounding box center [253, 503] width 117 height 11
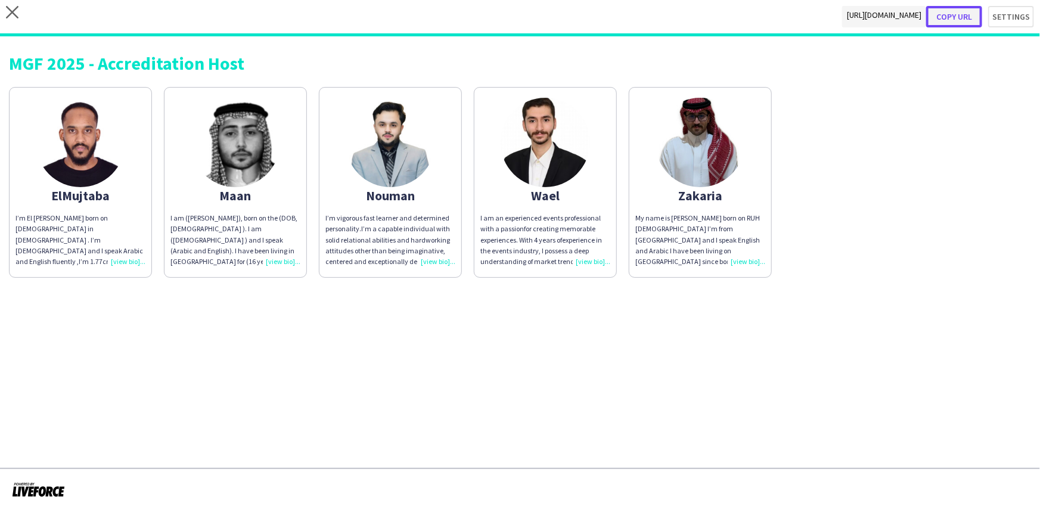
click at [956, 17] on button "Copy url" at bounding box center [954, 16] width 56 height 21
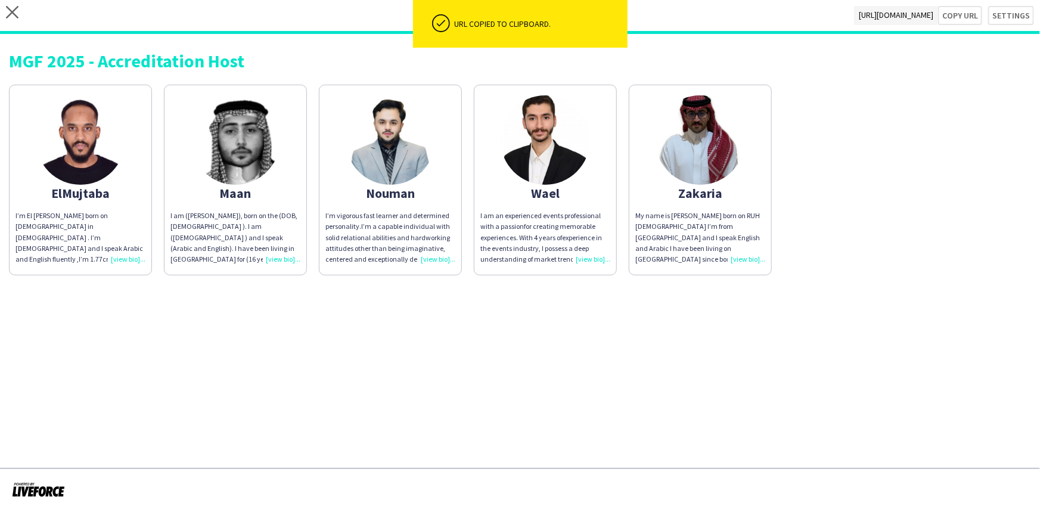
click at [119, 259] on div "I’m El mujtaba Mohammed born on 1 April 1997 in Saudi Arabia . I’m Sudanese and…" at bounding box center [80, 237] width 130 height 54
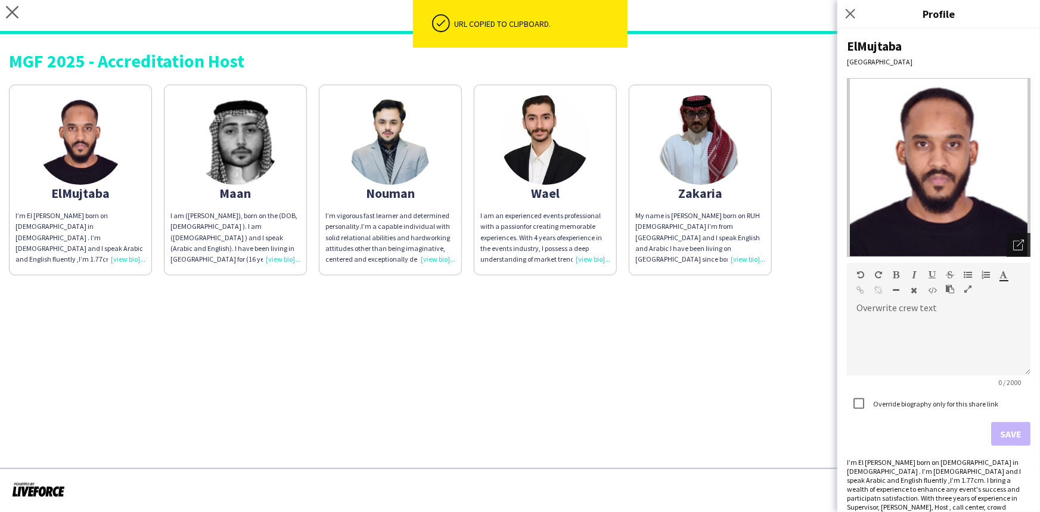
click at [1013, 245] on icon at bounding box center [1018, 246] width 10 height 10
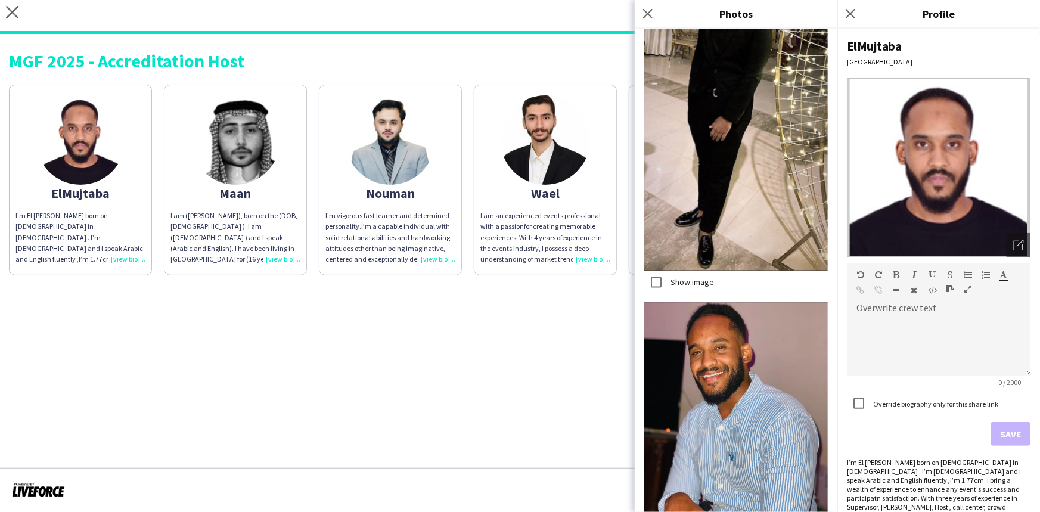
scroll to position [1178, 0]
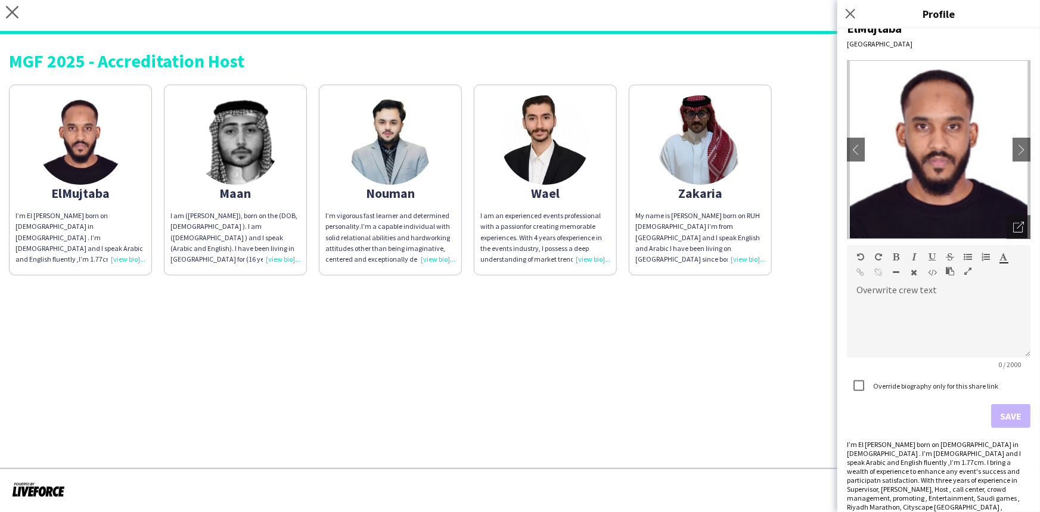
scroll to position [27, 0]
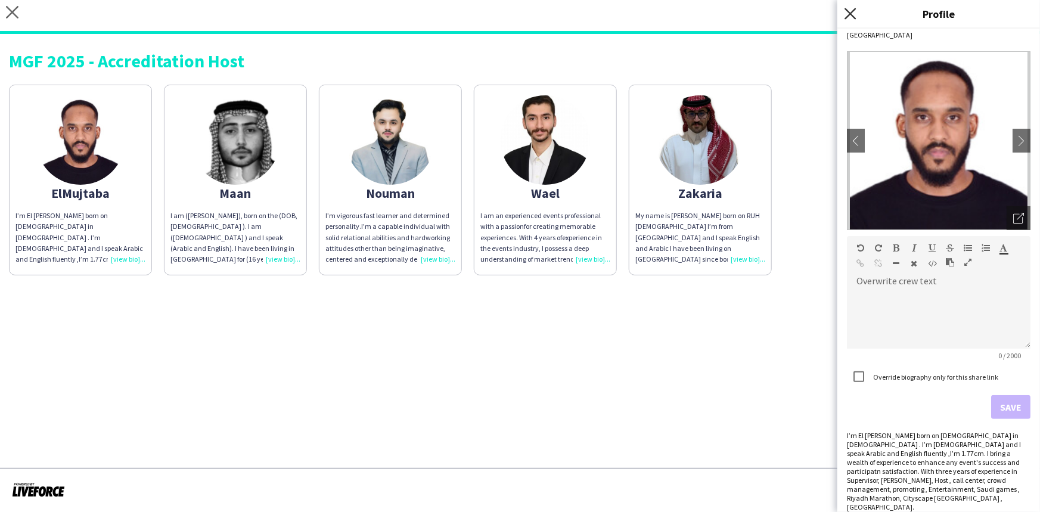
click at [848, 10] on icon "Close pop-in" at bounding box center [849, 13] width 11 height 11
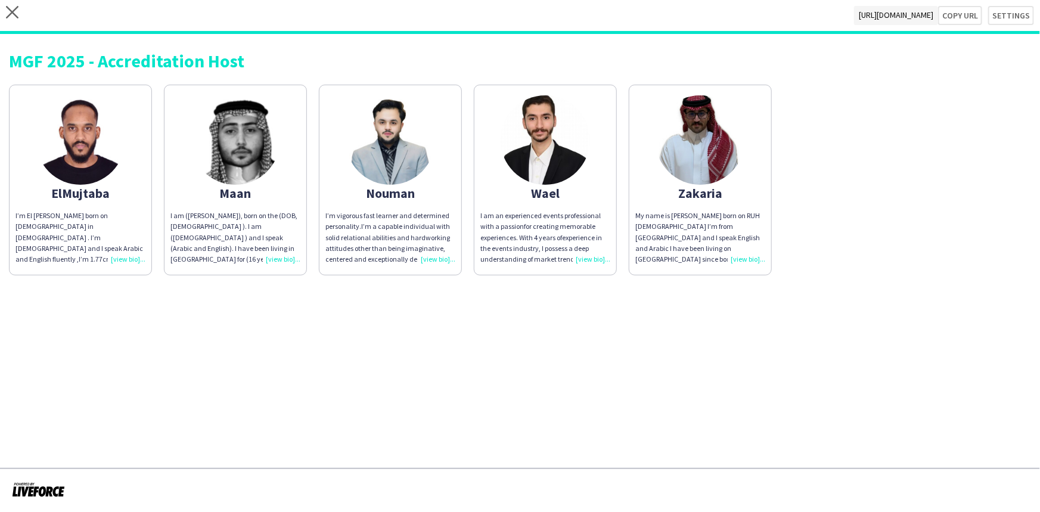
click at [273, 259] on div "I am (Maan Rifi), born on the (DOB, 9th oct 2006 ). I am (Lebanese ) and I spea…" at bounding box center [235, 237] width 130 height 54
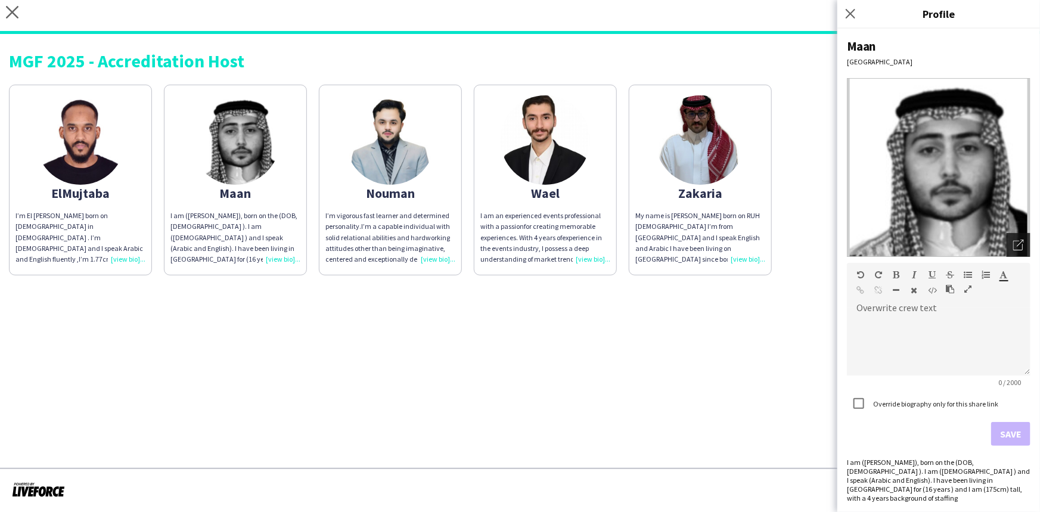
click at [1019, 240] on icon "Open photos pop-in" at bounding box center [1018, 245] width 11 height 11
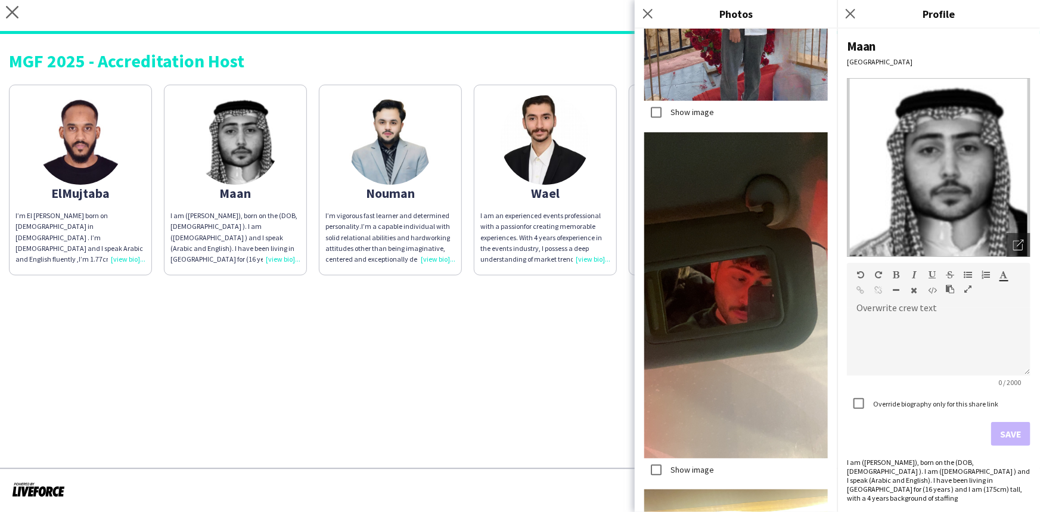
scroll to position [919, 0]
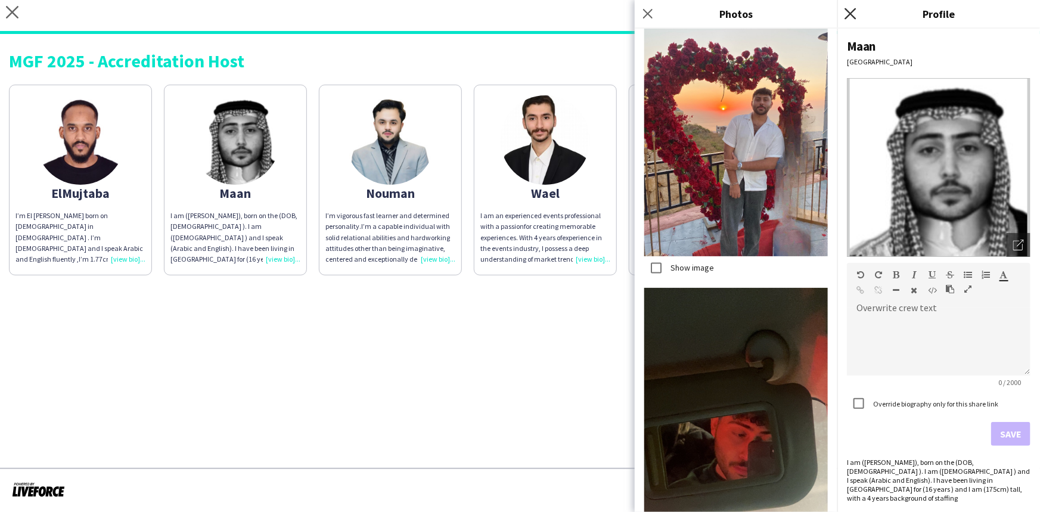
click at [851, 11] on icon "Close pop-in" at bounding box center [849, 13] width 11 height 11
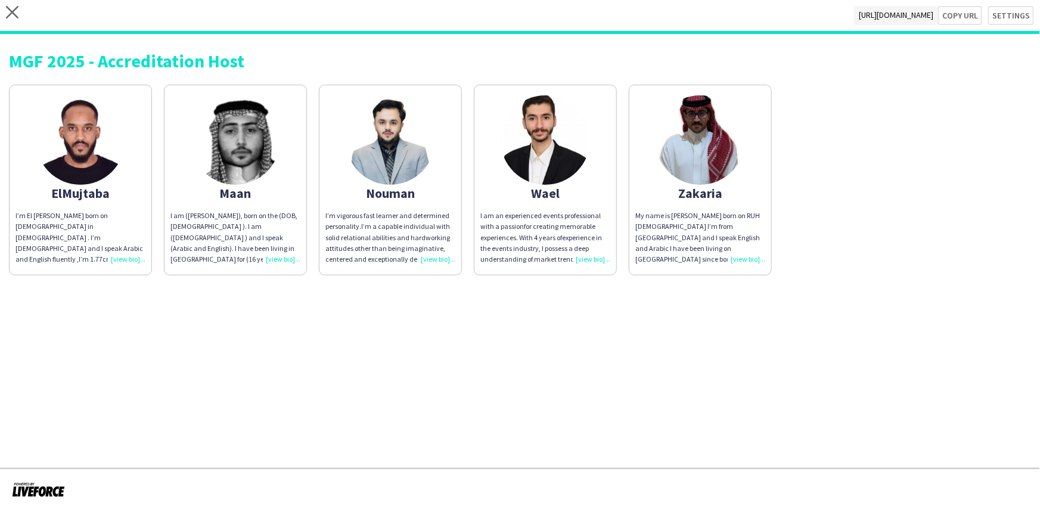
click at [441, 259] on div "I’m vigorous fast learner and determined personality.I’m a capable individual w…" at bounding box center [390, 237] width 130 height 54
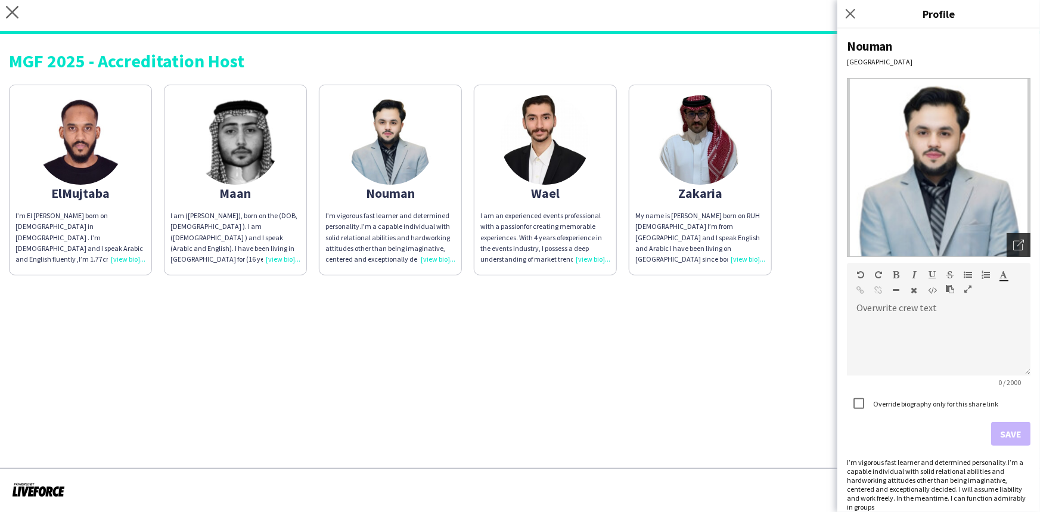
click at [1013, 240] on icon "Open photos pop-in" at bounding box center [1018, 245] width 11 height 11
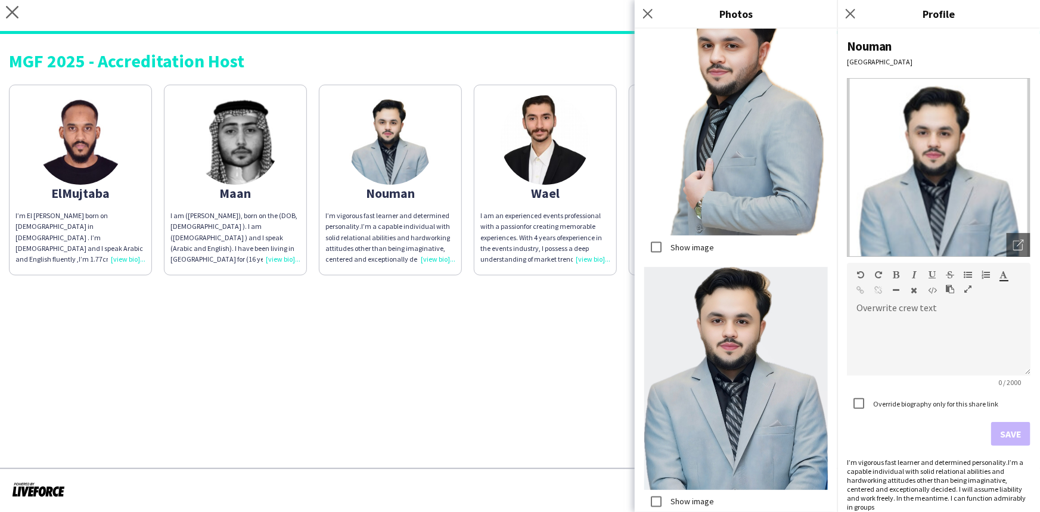
scroll to position [767, 0]
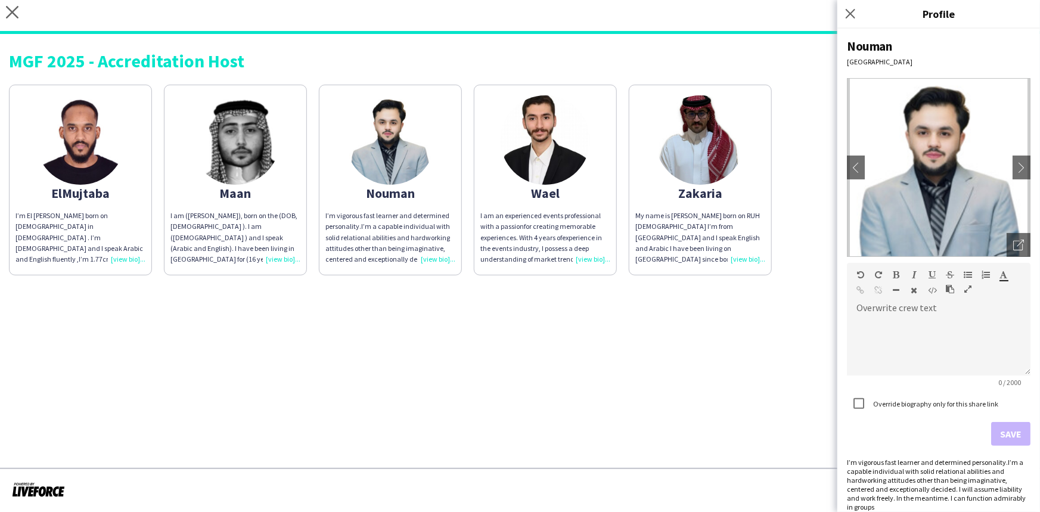
click at [587, 256] on div "I am an experienced events professional with a passionfor creating memorable ex…" at bounding box center [545, 237] width 130 height 54
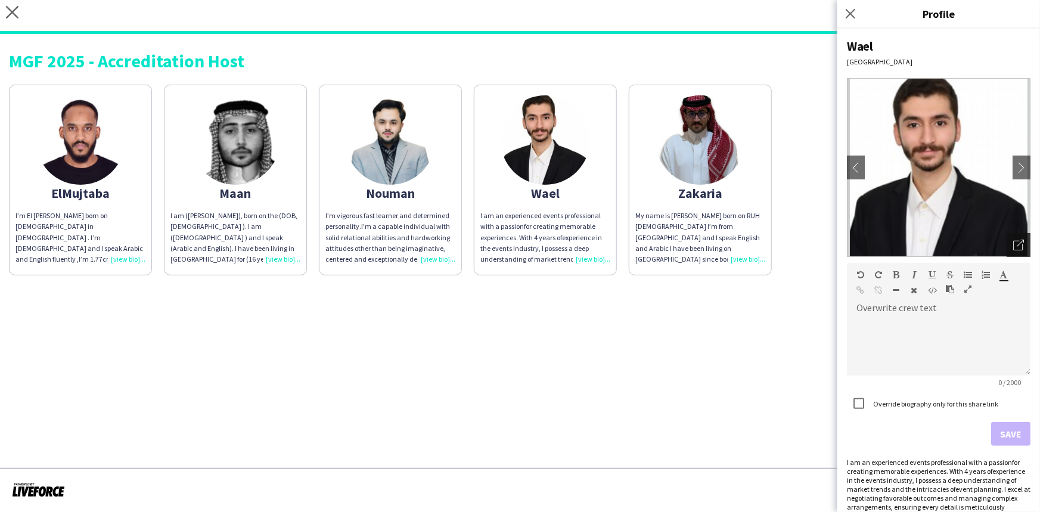
click at [1006, 245] on div "Open photos pop-in" at bounding box center [1018, 245] width 24 height 24
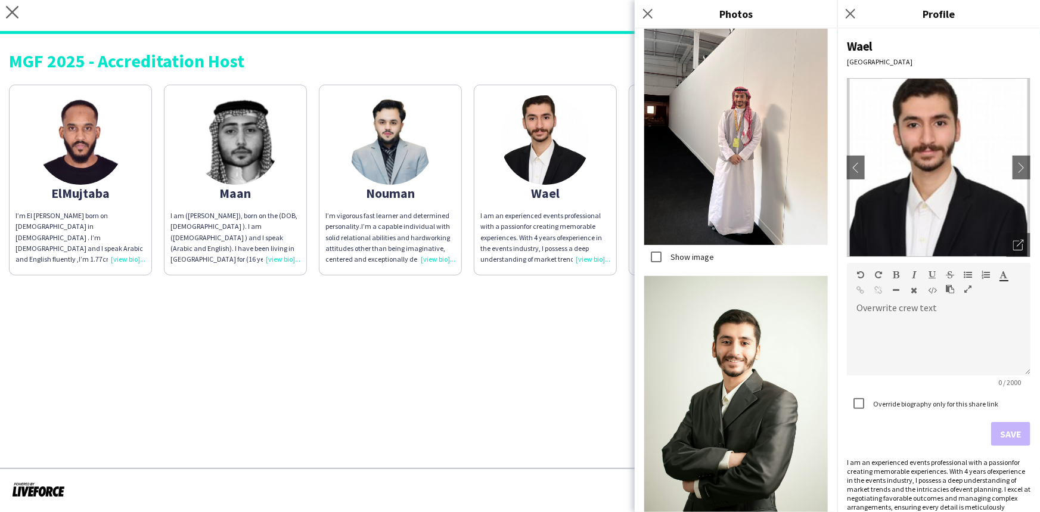
scroll to position [2057, 0]
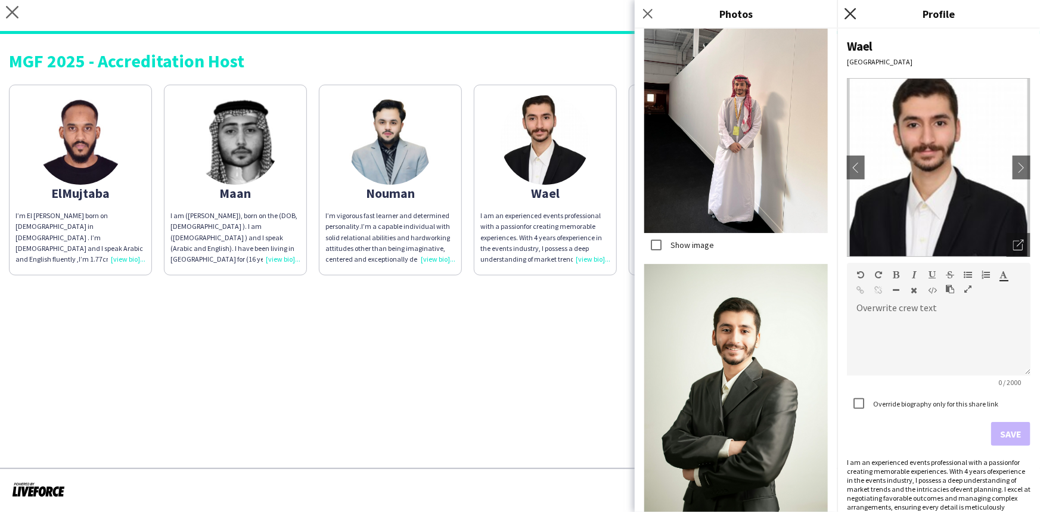
click at [850, 11] on icon "Close pop-in" at bounding box center [849, 13] width 11 height 11
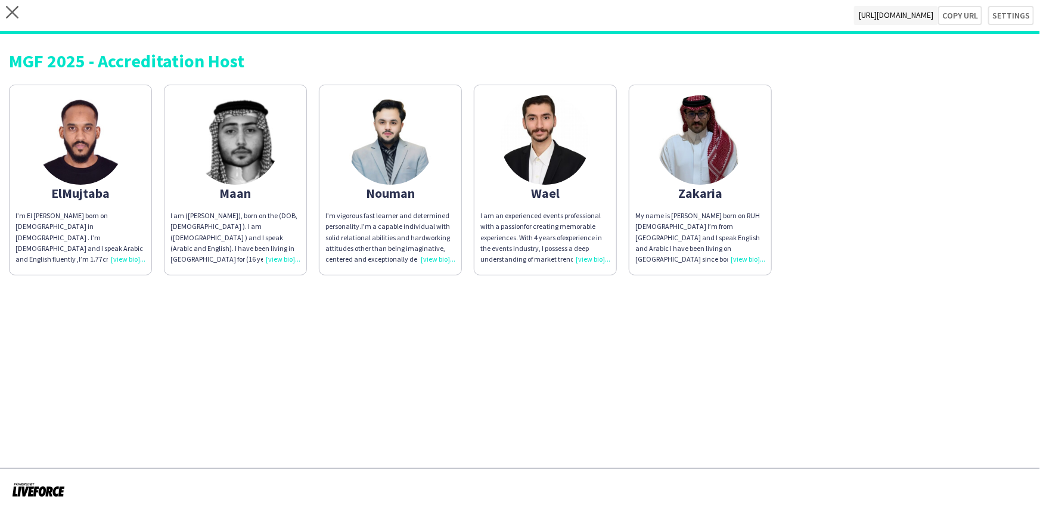
click at [745, 256] on div "My name is zakaria Alshikh born on RUH 24 Oct 1999 I’m from Palestine and I spe…" at bounding box center [700, 237] width 130 height 54
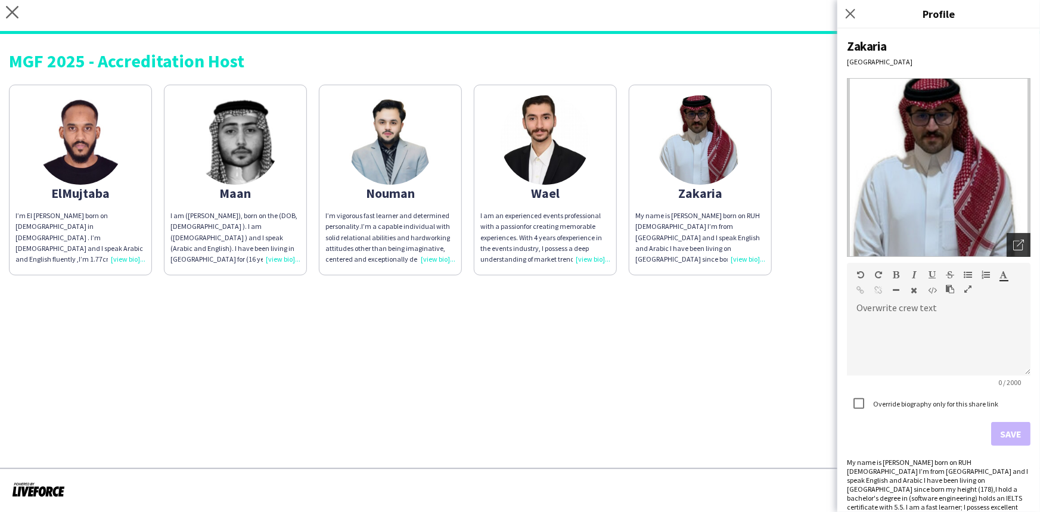
click at [1006, 243] on div "Open photos pop-in" at bounding box center [1018, 245] width 24 height 24
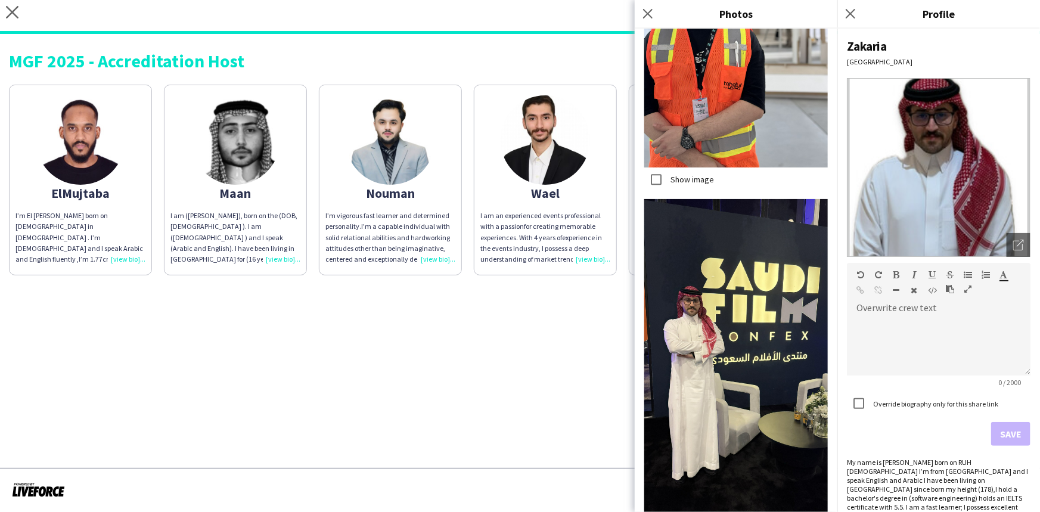
scroll to position [3765, 0]
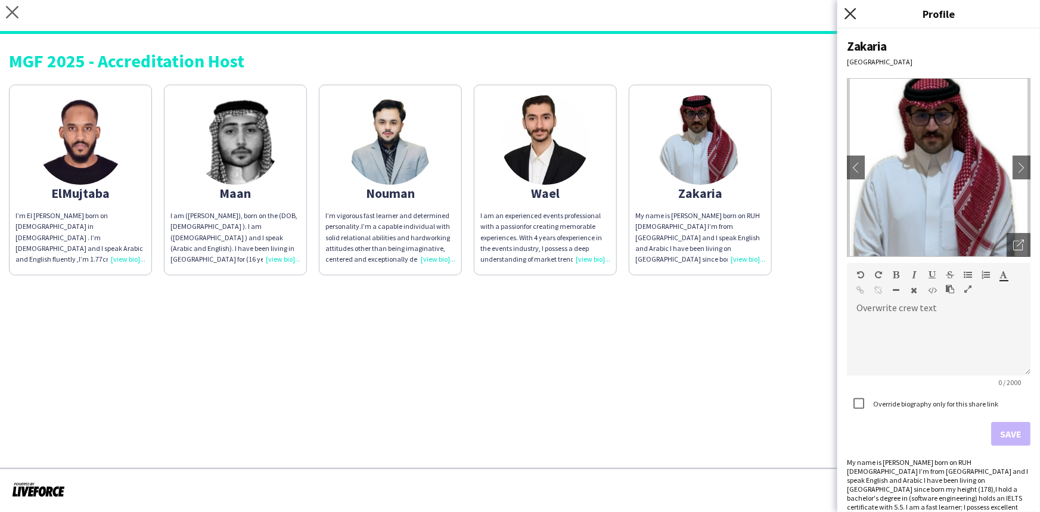
click at [852, 8] on icon "Close pop-in" at bounding box center [849, 13] width 11 height 11
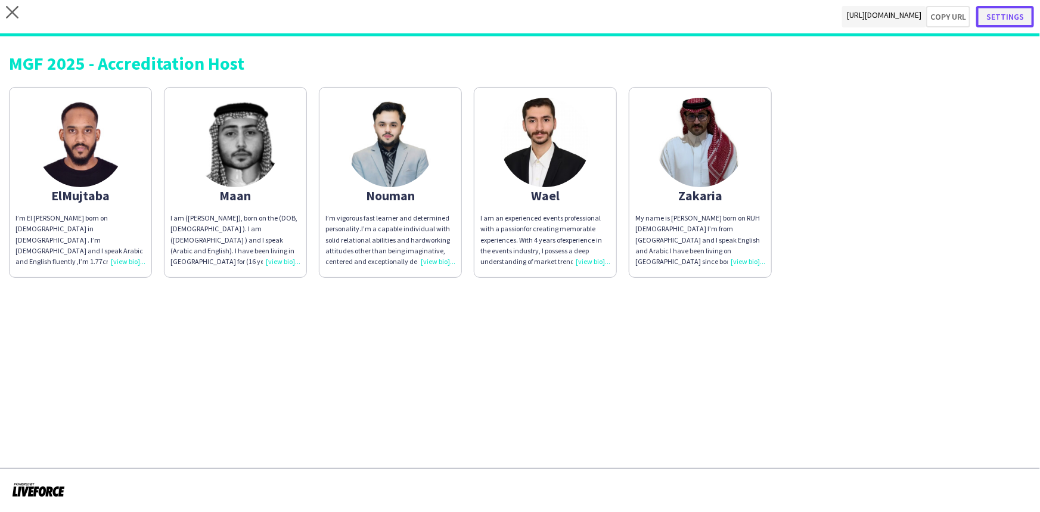
click at [1021, 9] on button "Settings" at bounding box center [1005, 16] width 58 height 21
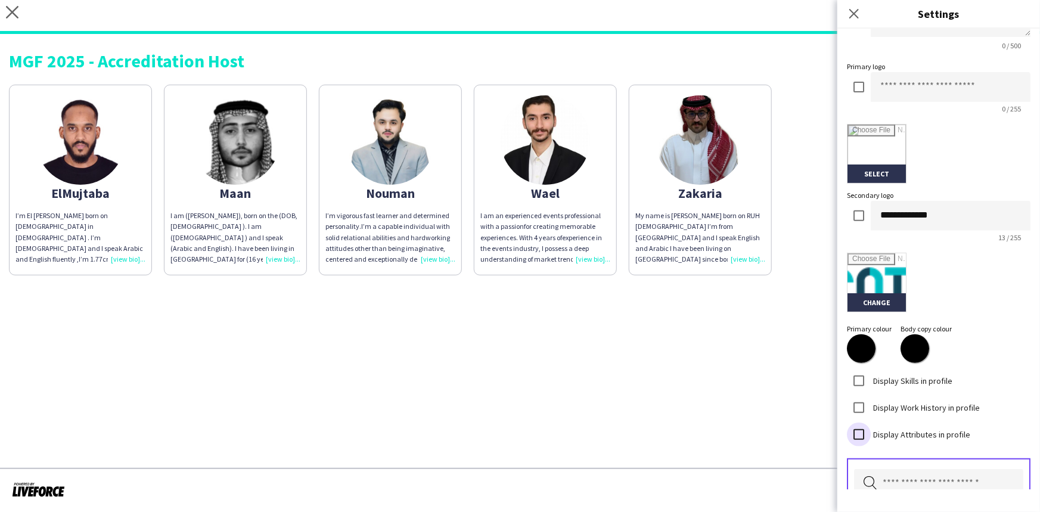
scroll to position [292, 0]
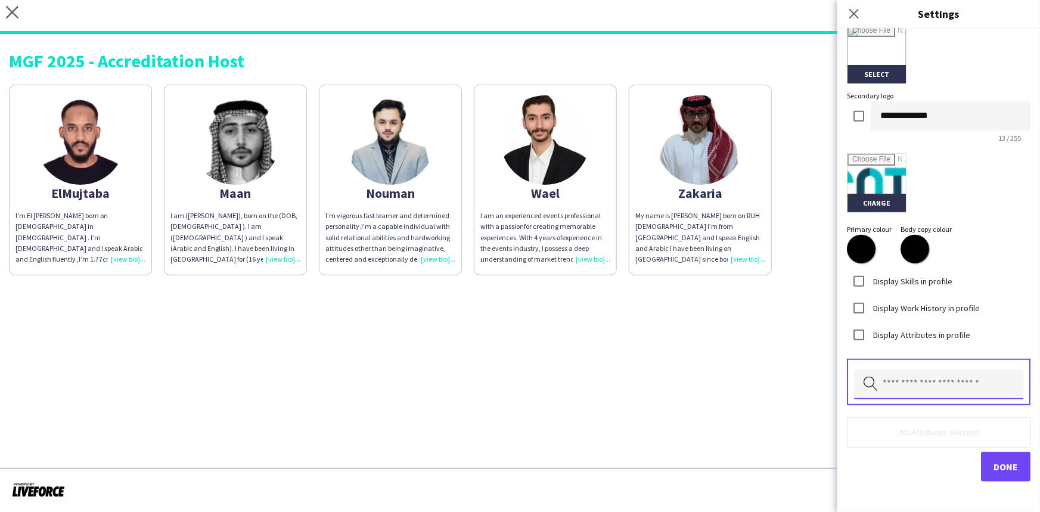
click at [926, 376] on input "text" at bounding box center [938, 384] width 169 height 30
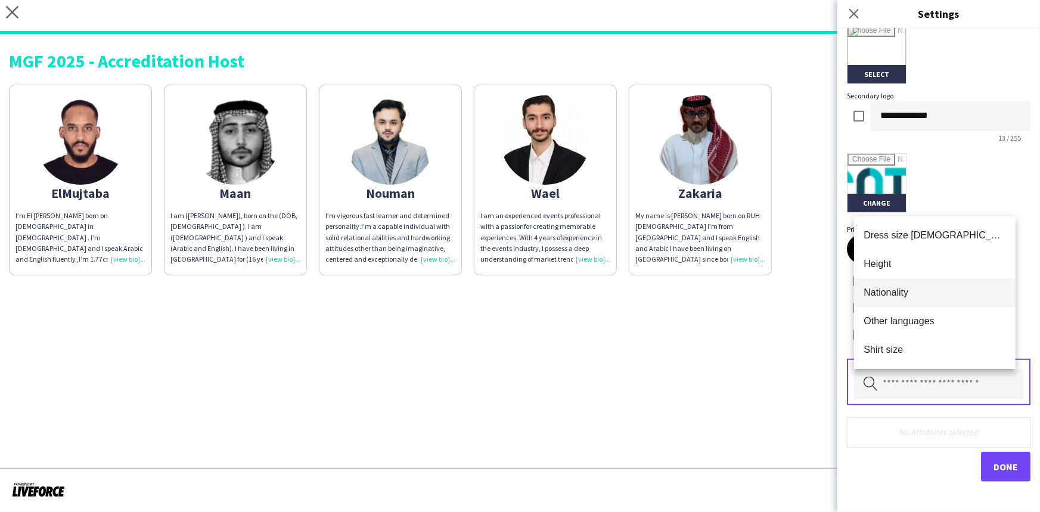
click at [898, 290] on span "Nationality" at bounding box center [934, 292] width 142 height 11
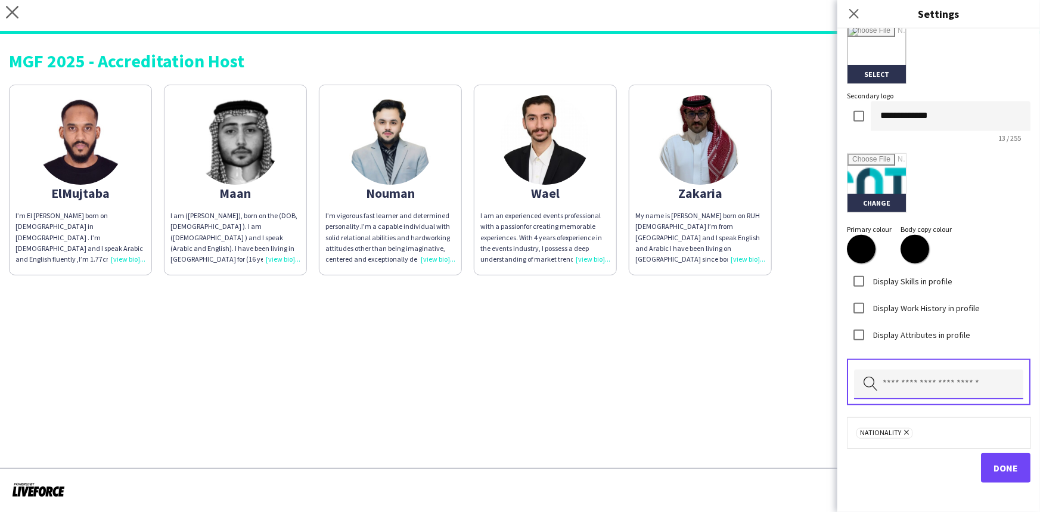
click at [906, 380] on input "text" at bounding box center [938, 384] width 169 height 30
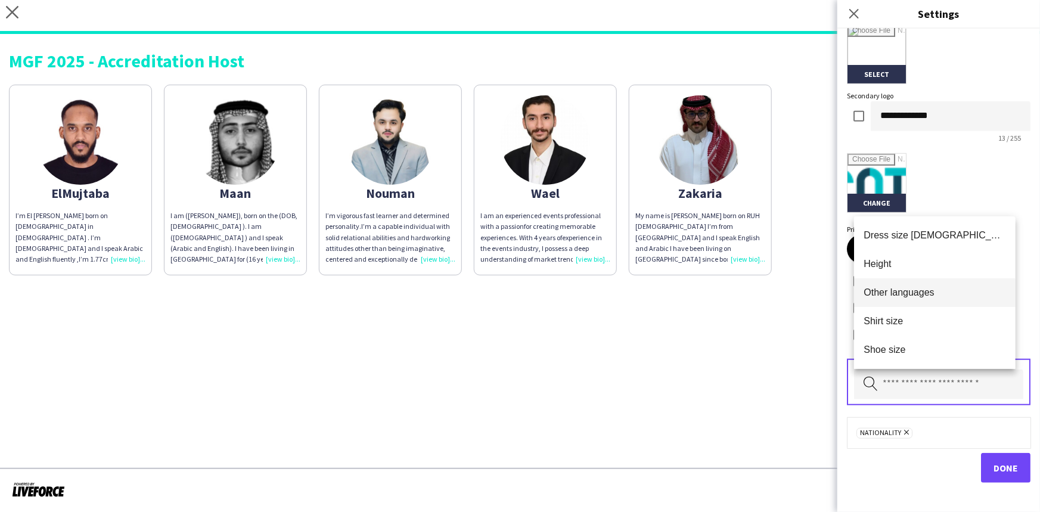
click at [904, 294] on span "Other languages" at bounding box center [934, 292] width 142 height 11
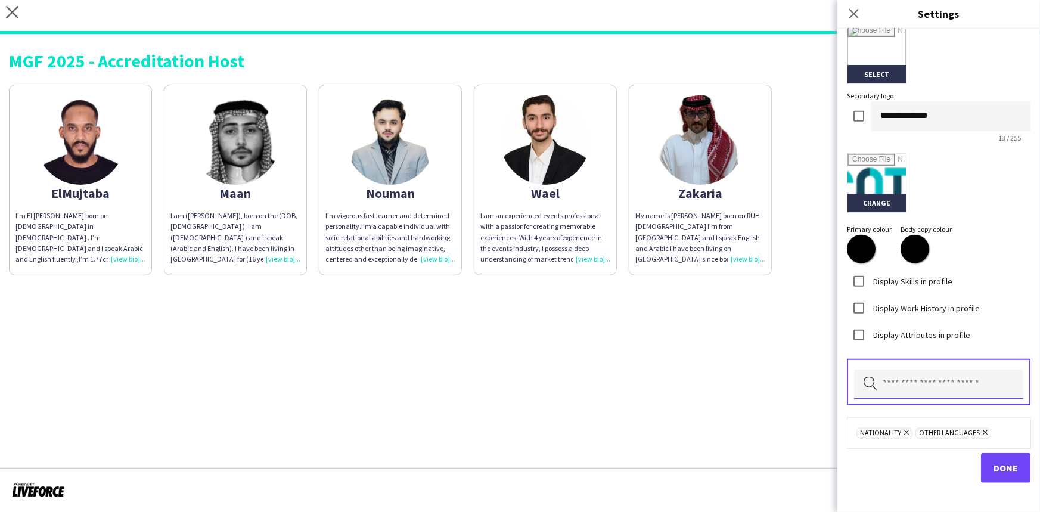
click at [901, 383] on input "text" at bounding box center [938, 384] width 169 height 30
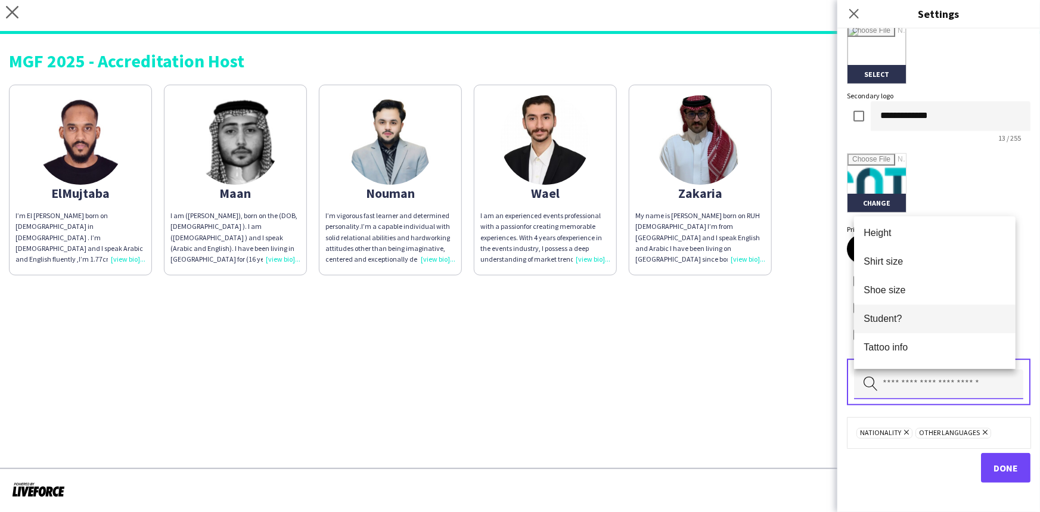
scroll to position [0, 0]
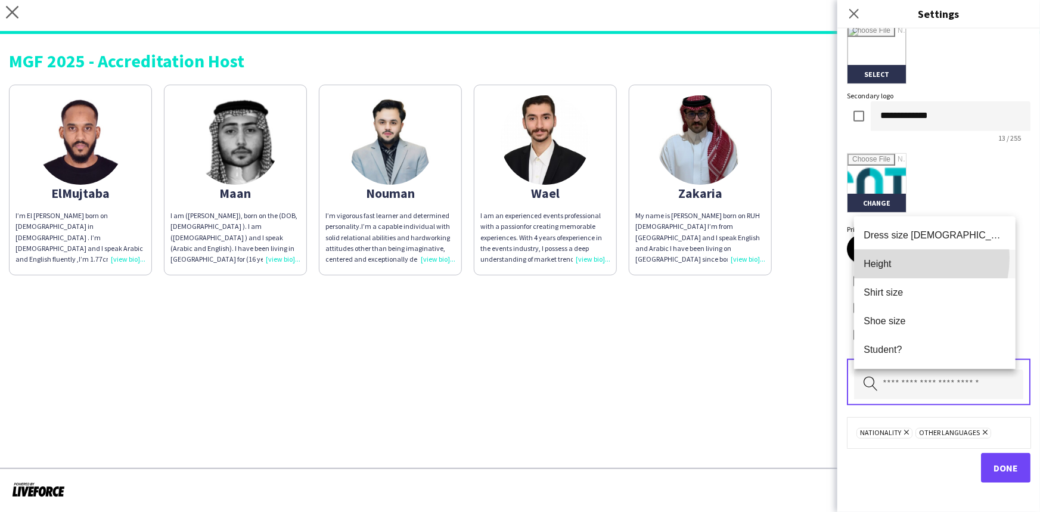
click at [900, 258] on span "Height" at bounding box center [934, 263] width 142 height 11
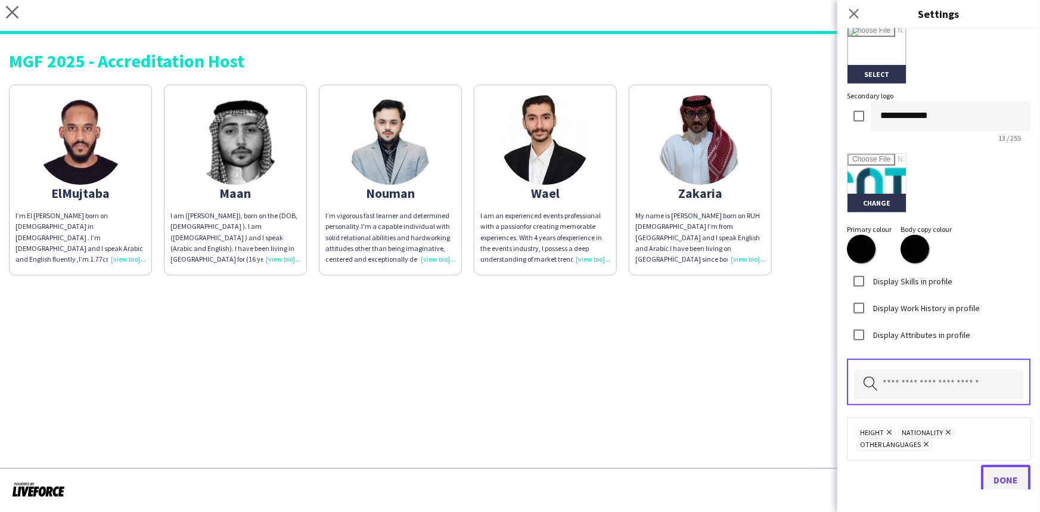
click at [993, 476] on span "Done" at bounding box center [1005, 480] width 24 height 12
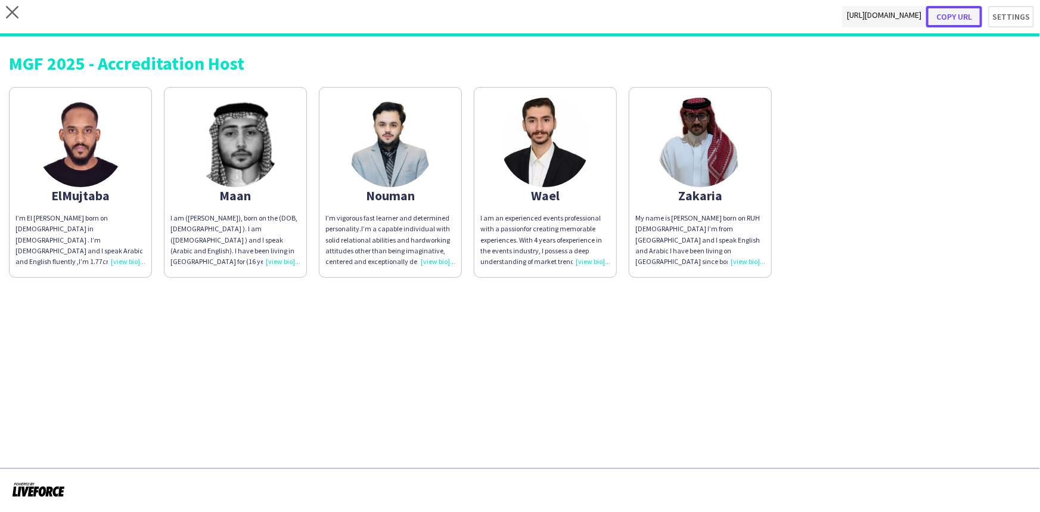
click at [969, 14] on button "Copy url" at bounding box center [954, 16] width 56 height 21
